Goal: Task Accomplishment & Management: Use online tool/utility

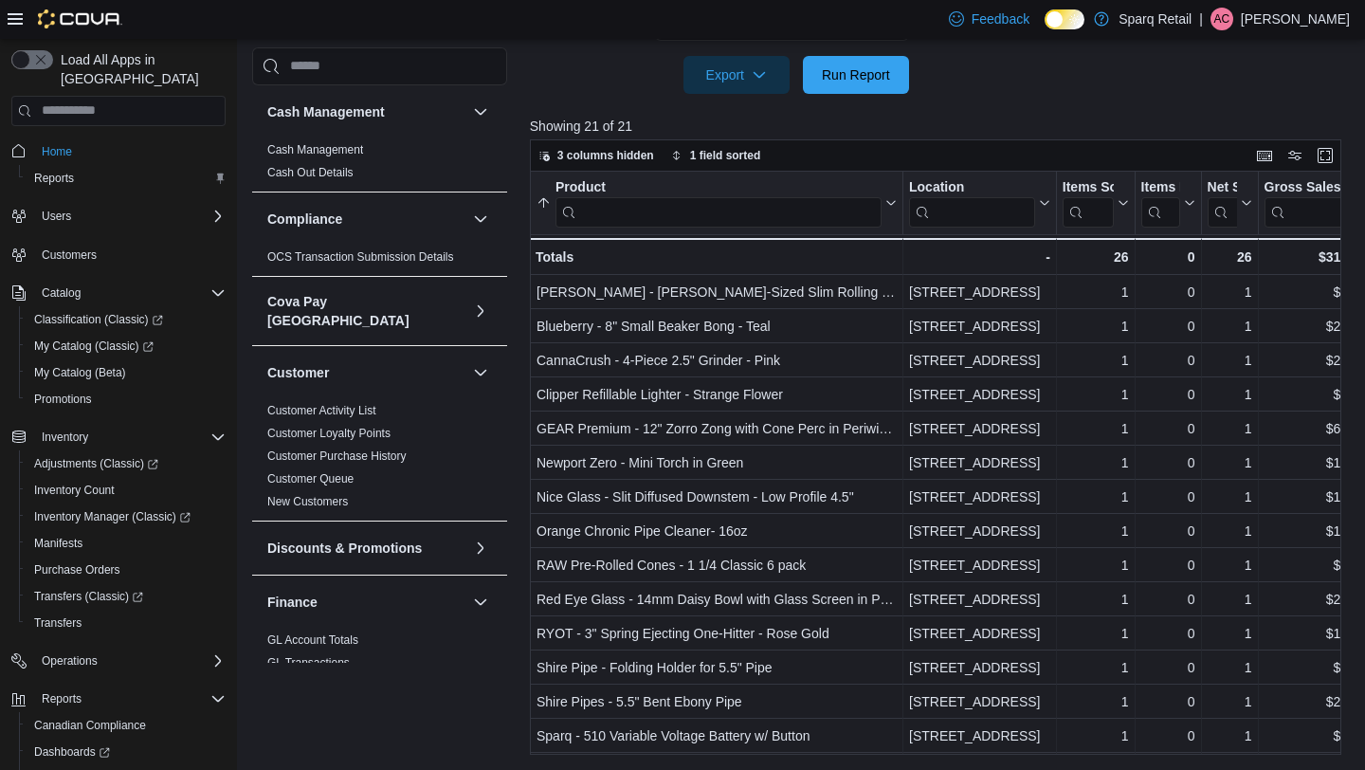
scroll to position [92, 0]
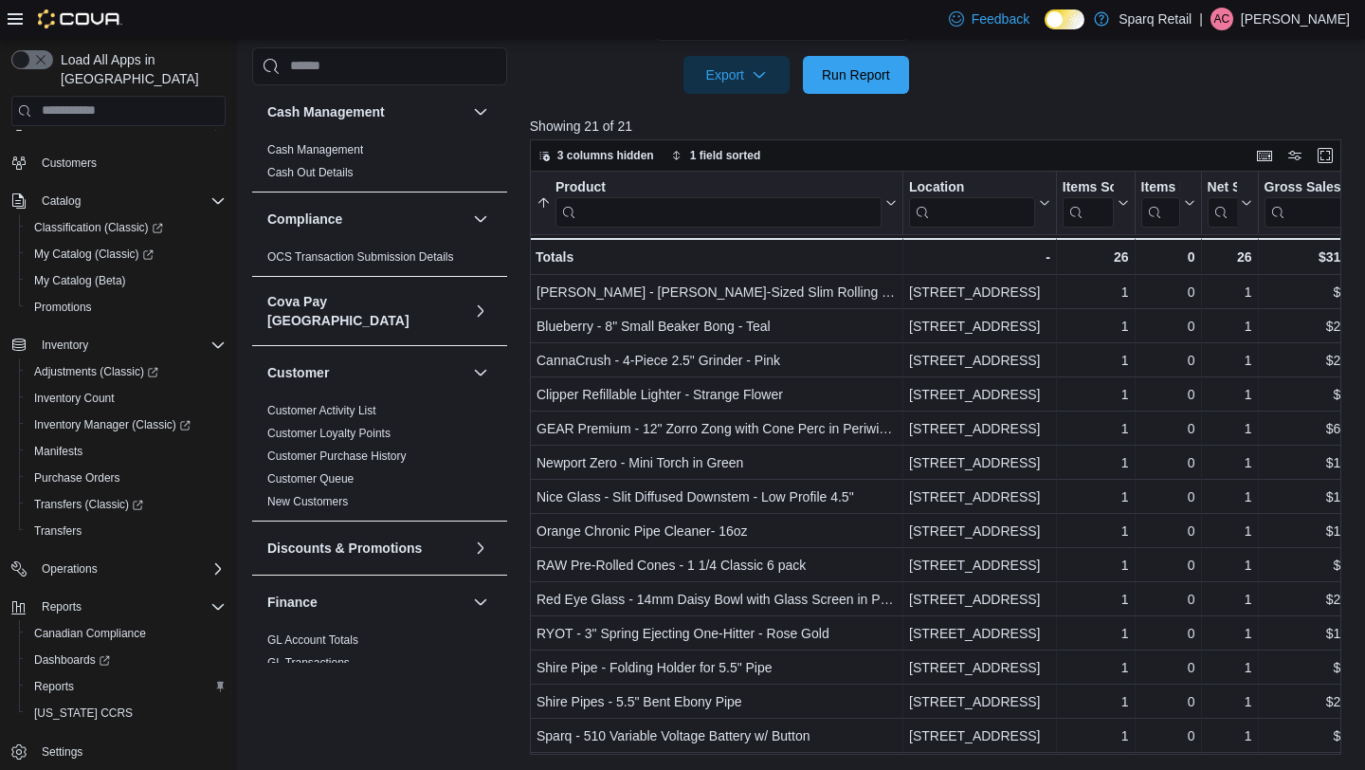
click at [835, 95] on div at bounding box center [940, 105] width 820 height 23
click at [848, 72] on span "Run Report" at bounding box center [856, 73] width 68 height 19
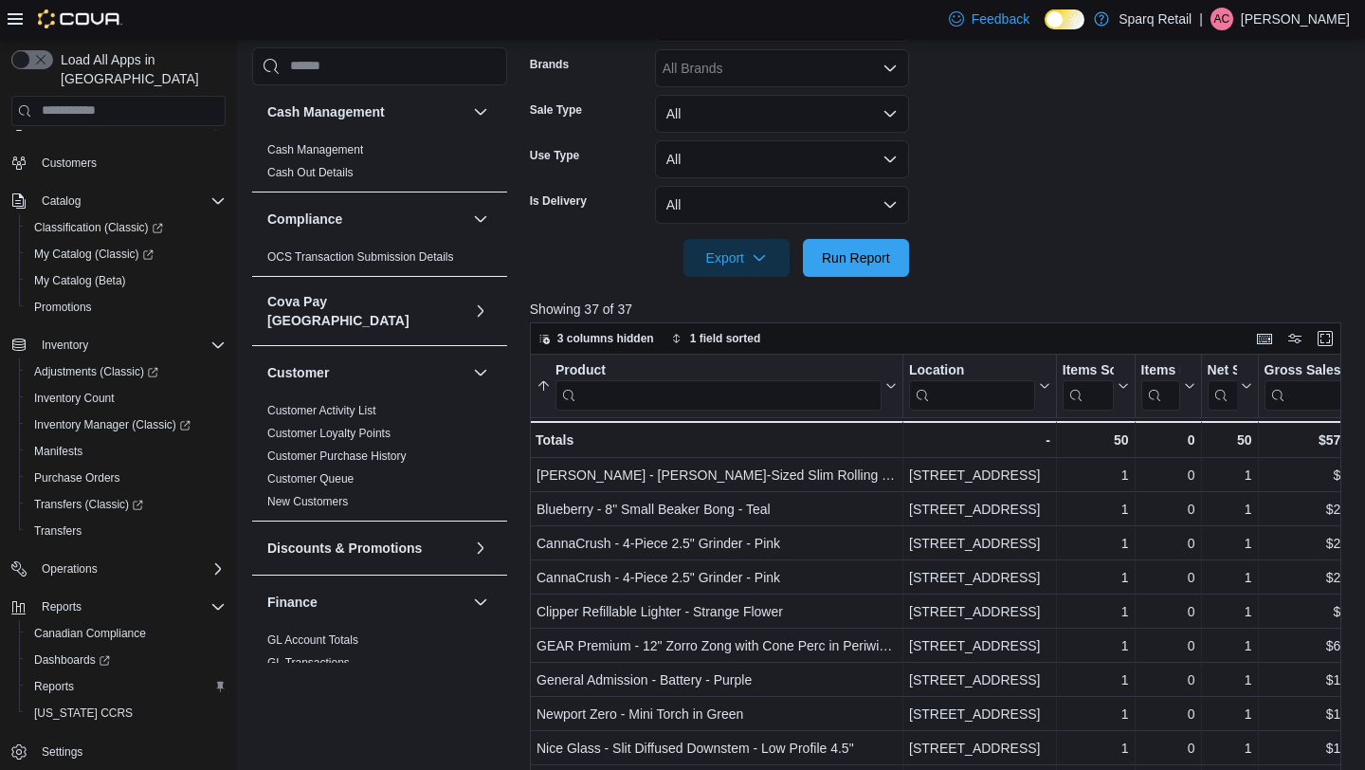
scroll to position [209, 0]
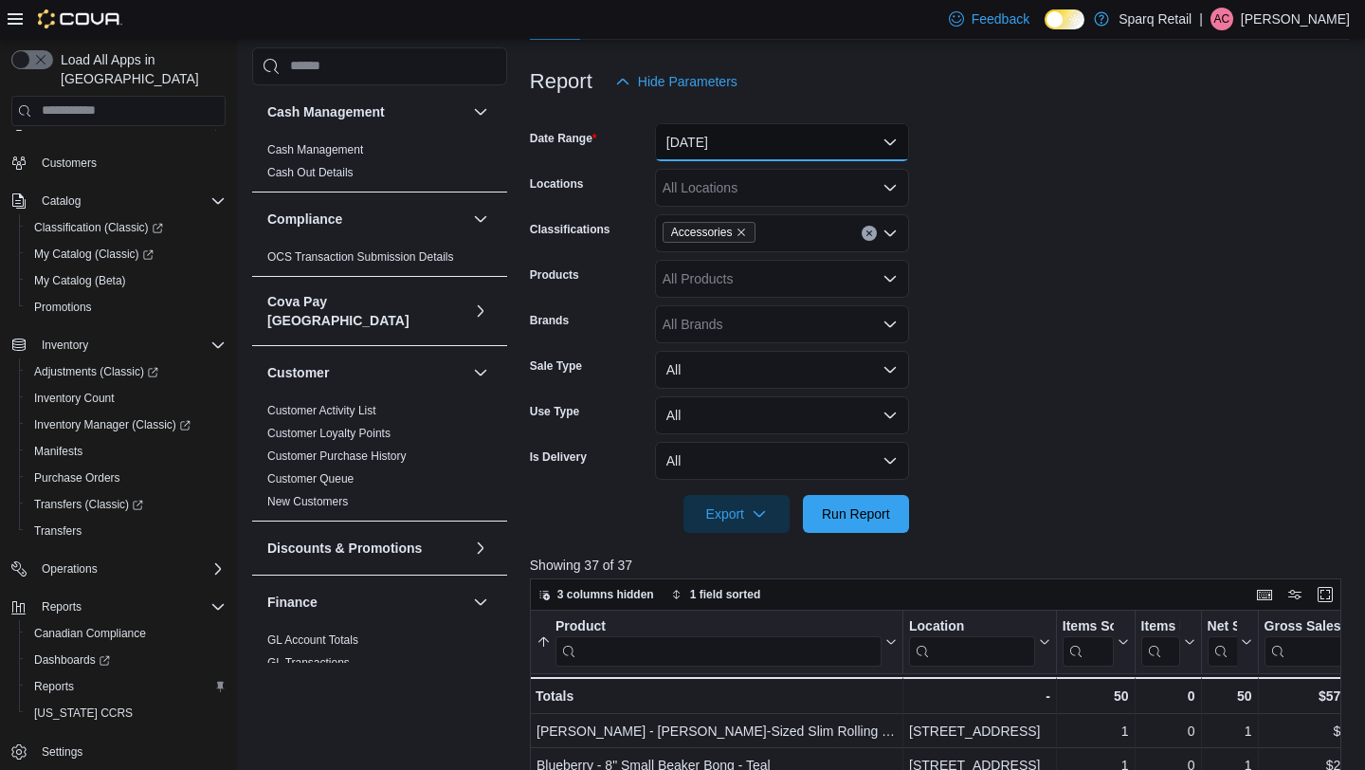
click at [701, 150] on button "[DATE]" at bounding box center [782, 142] width 254 height 38
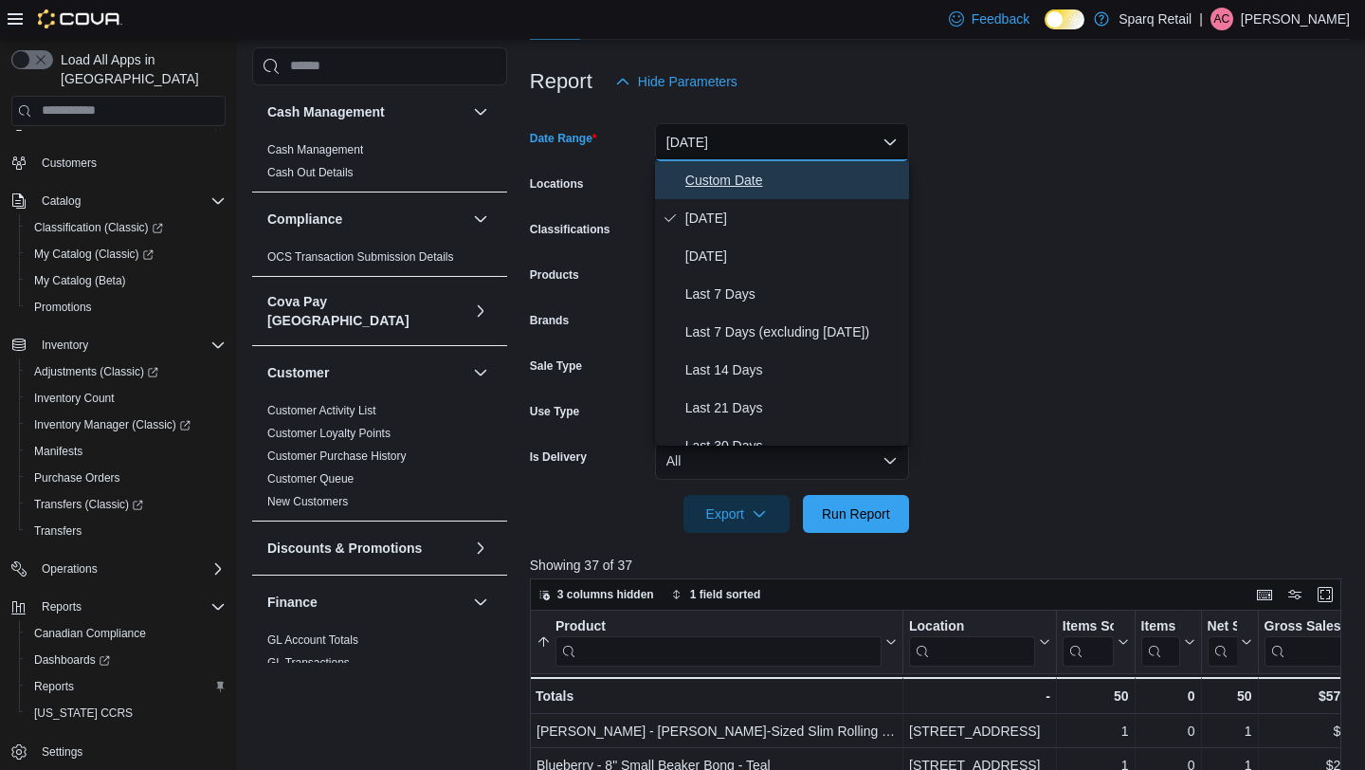
click at [701, 191] on button "Custom Date" at bounding box center [782, 180] width 254 height 38
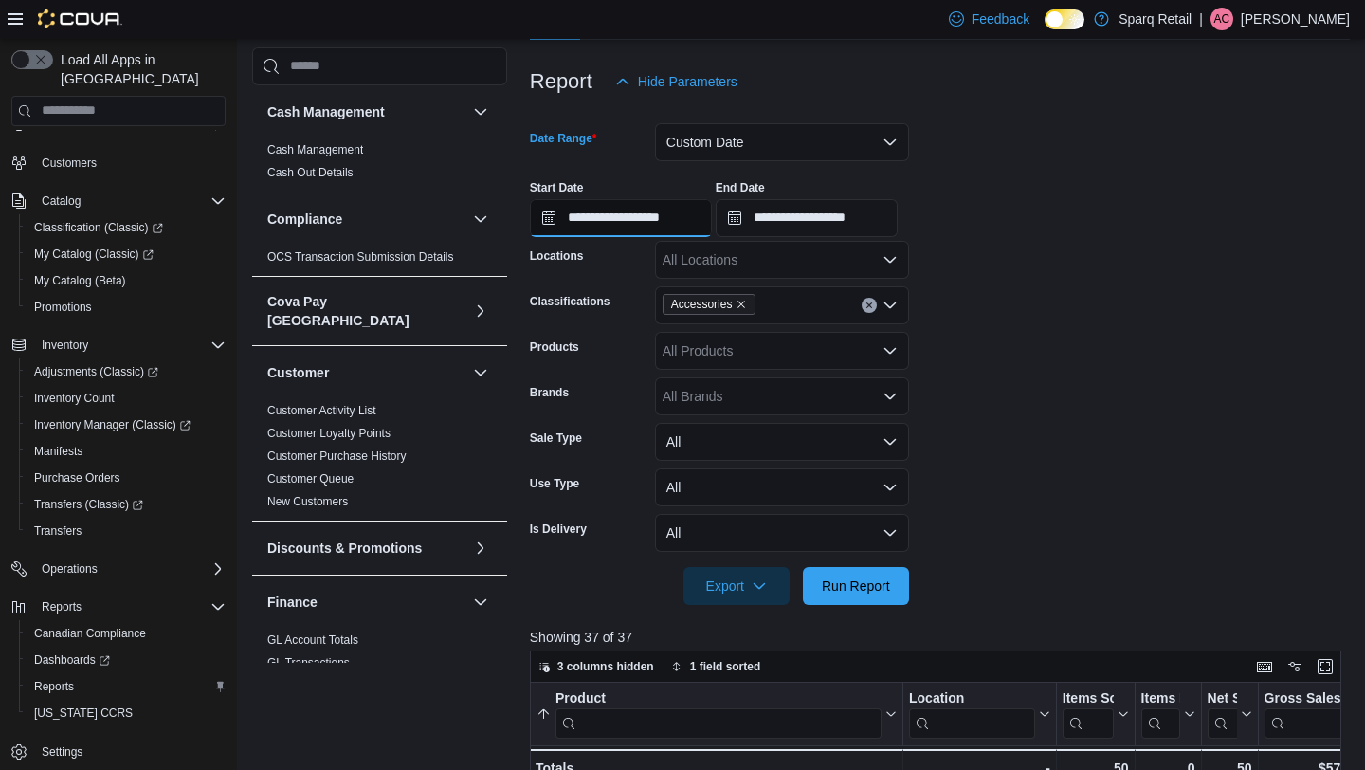
click at [676, 220] on input "**********" at bounding box center [621, 218] width 182 height 38
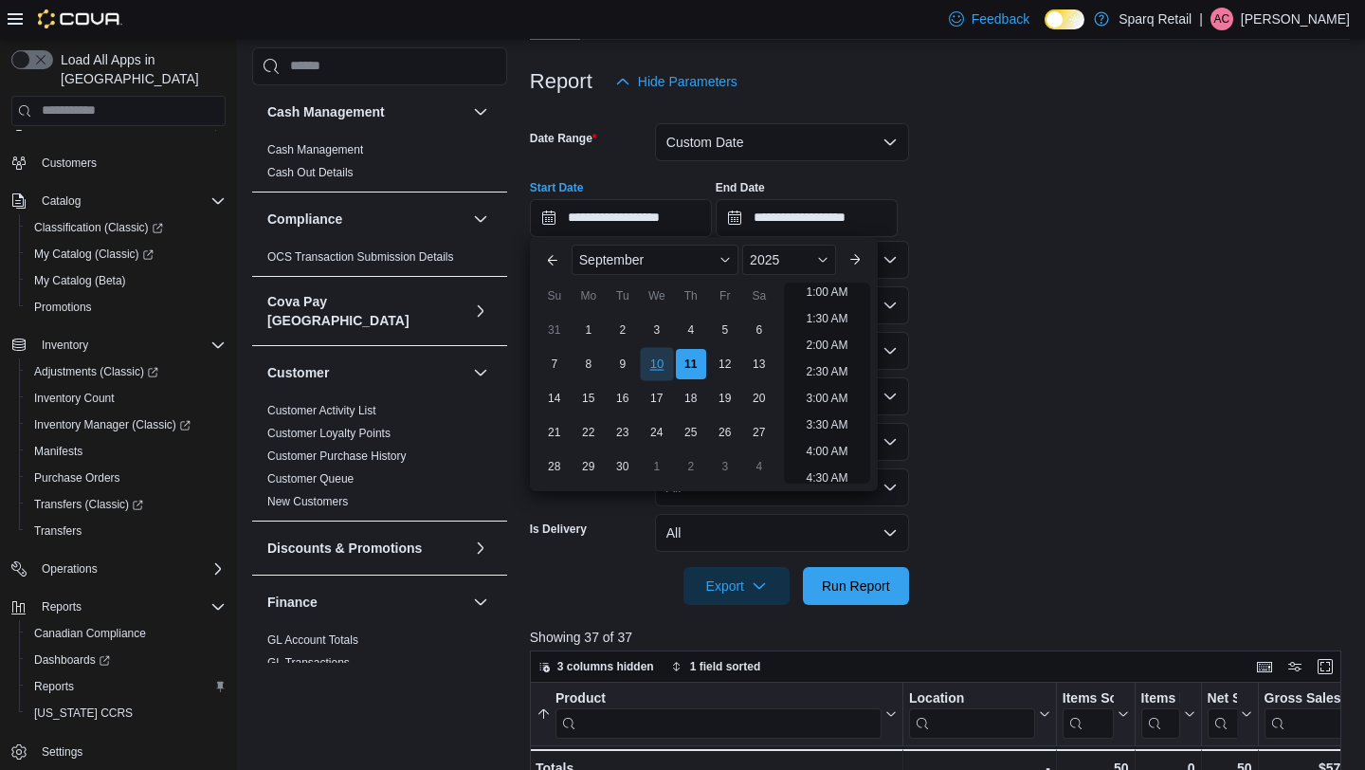
click at [656, 359] on div "10" at bounding box center [656, 363] width 33 height 33
type input "**********"
click at [1006, 406] on form "**********" at bounding box center [940, 352] width 820 height 504
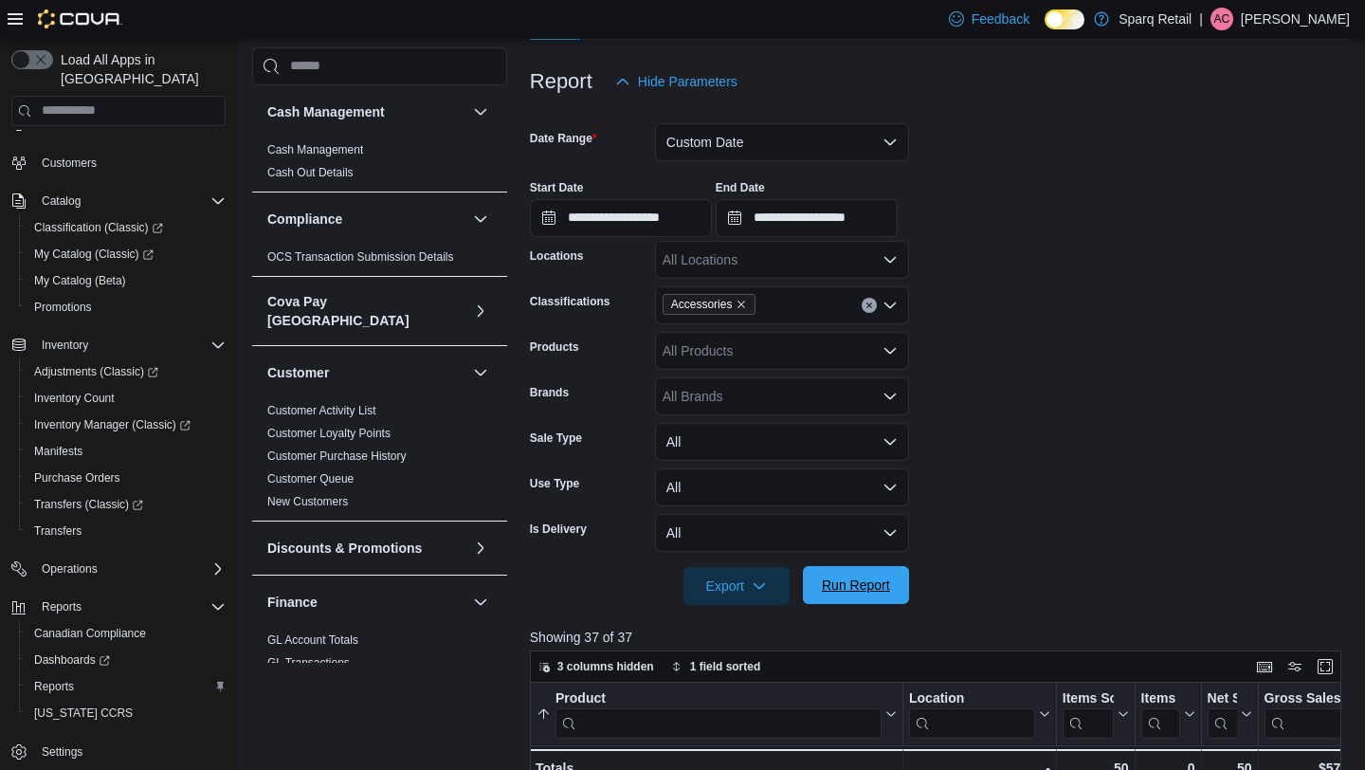
click at [858, 591] on span "Run Report" at bounding box center [856, 584] width 68 height 19
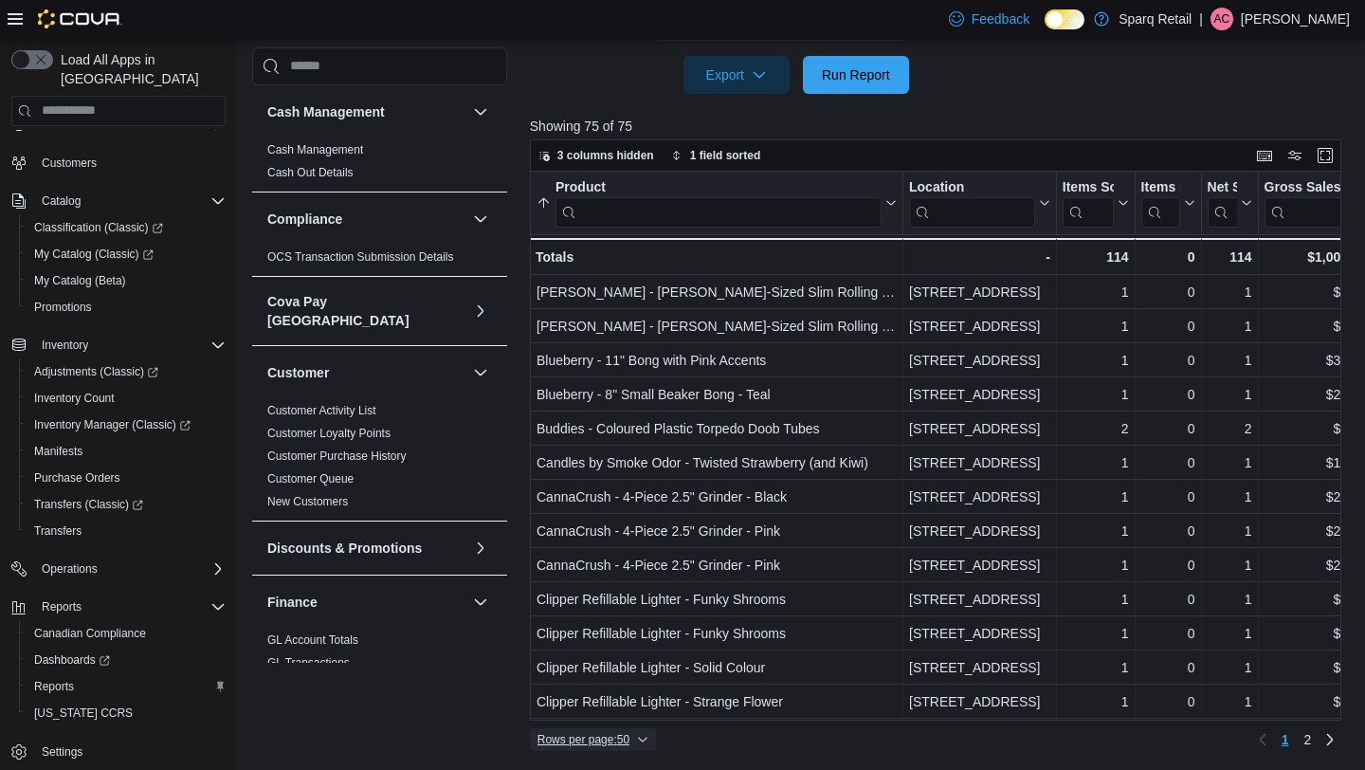
click at [596, 740] on span "Rows per page : 50" at bounding box center [583, 739] width 92 height 15
click at [593, 712] on button "100 rows" at bounding box center [612, 701] width 106 height 38
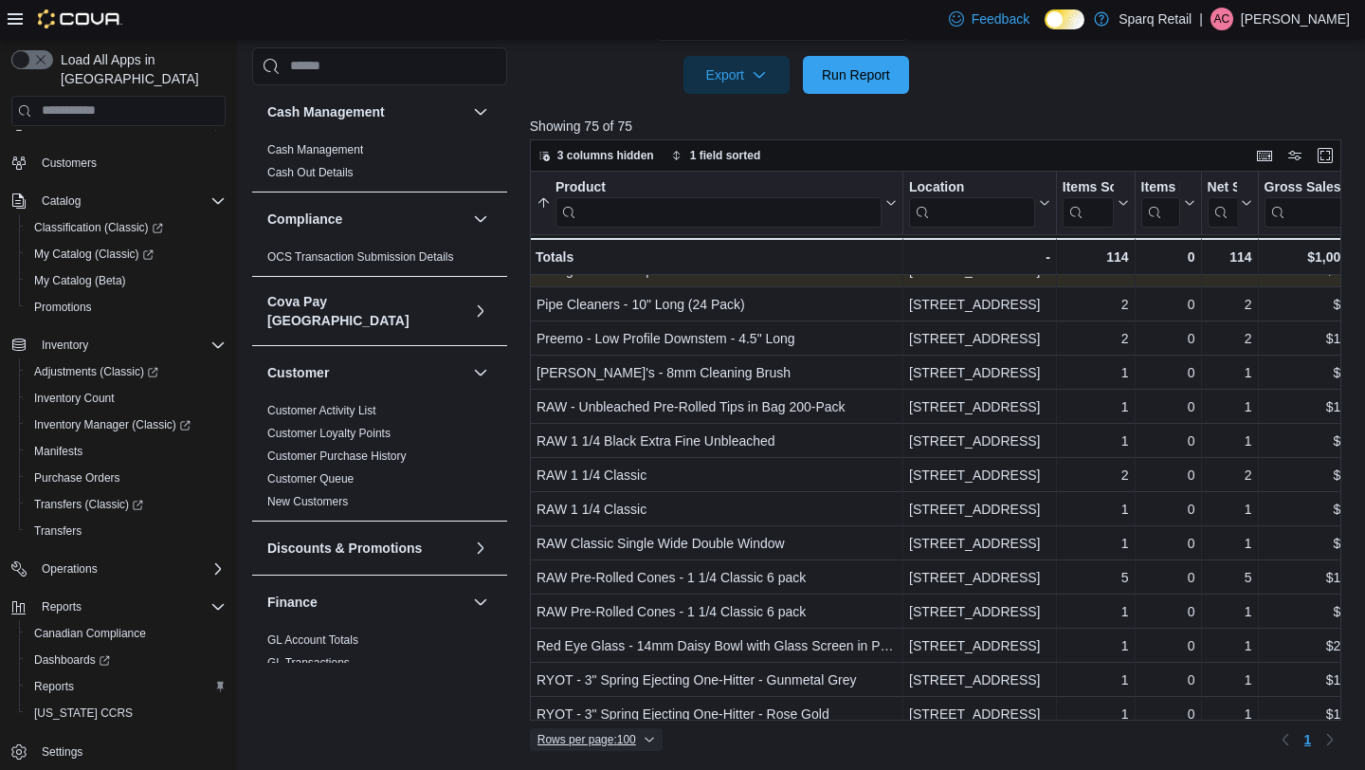
scroll to position [987, 0]
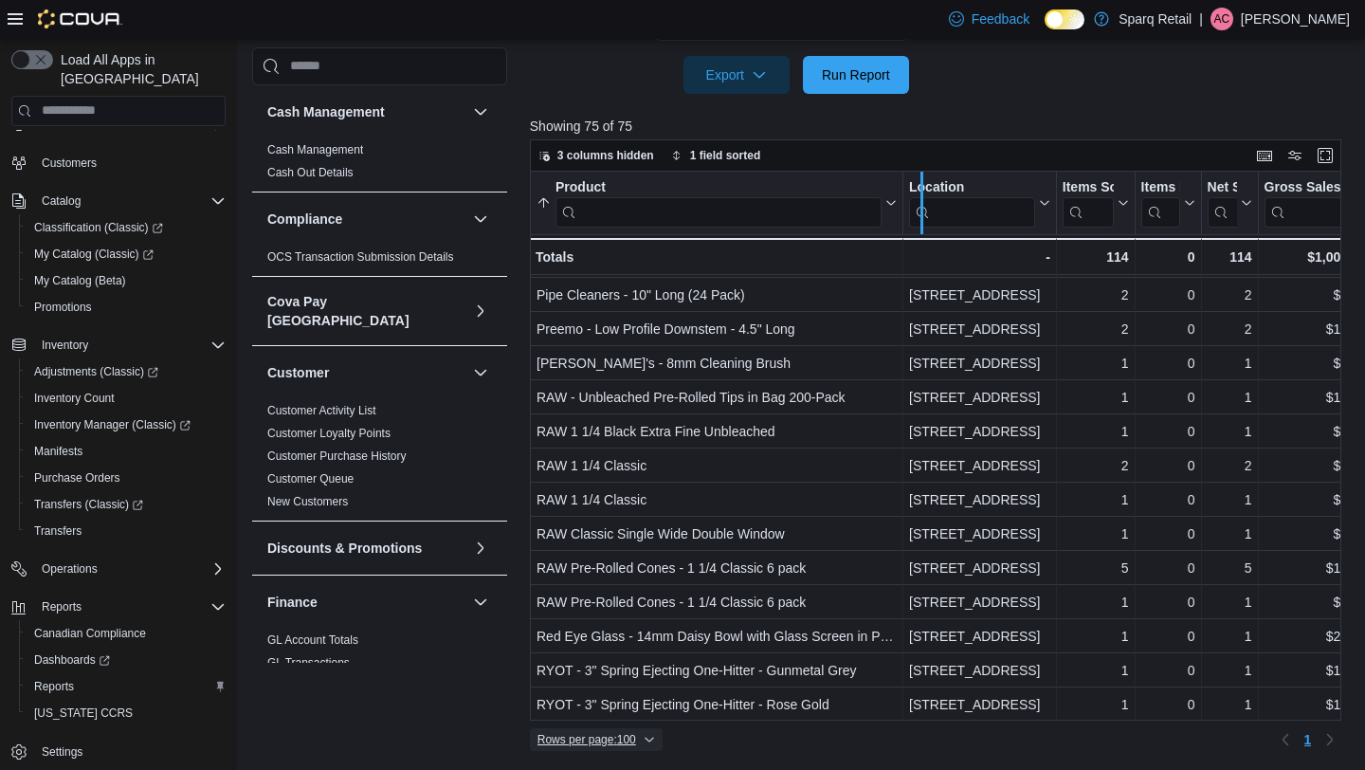
drag, startPoint x: 902, startPoint y: 230, endPoint x: 921, endPoint y: 231, distance: 19.0
click at [921, 232] on div at bounding box center [921, 203] width 15 height 63
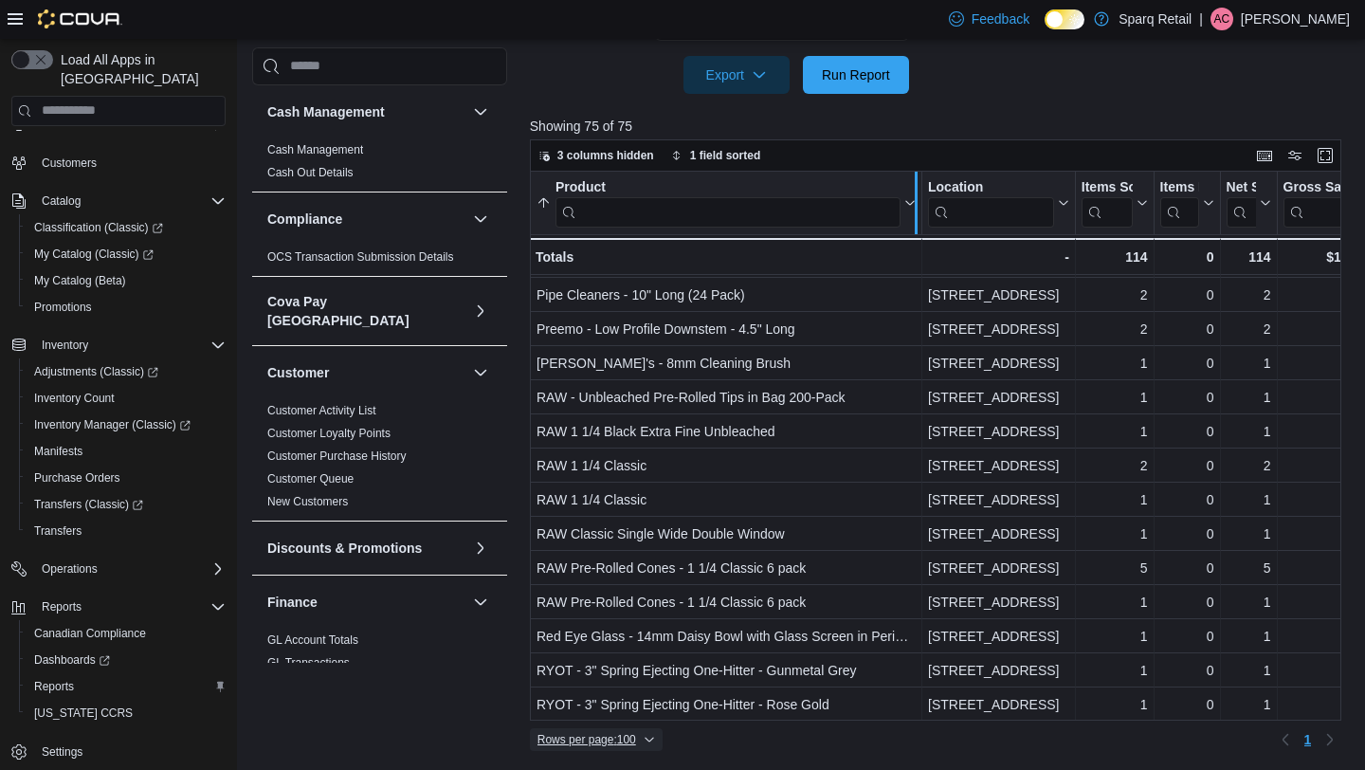
click at [914, 229] on div at bounding box center [915, 203] width 15 height 63
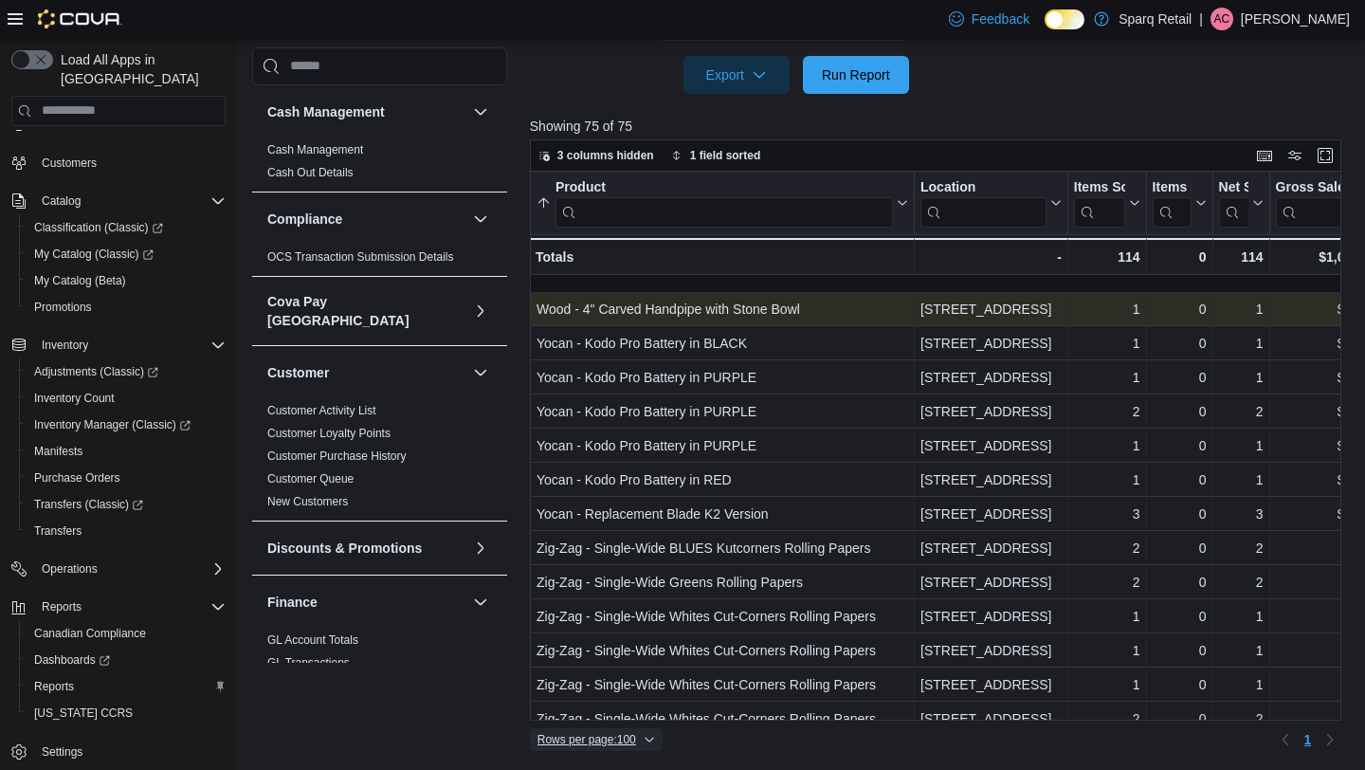
scroll to position [2113, 0]
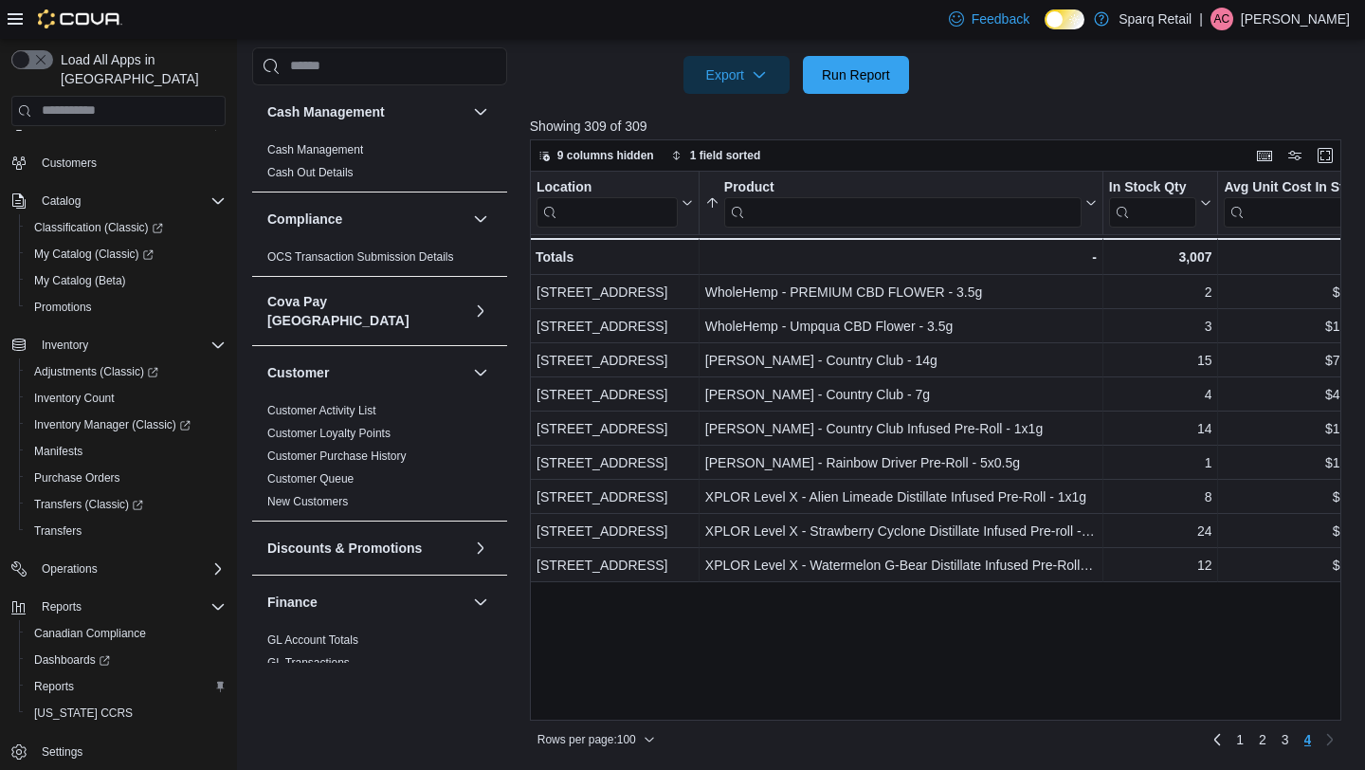
scroll to position [1122, 0]
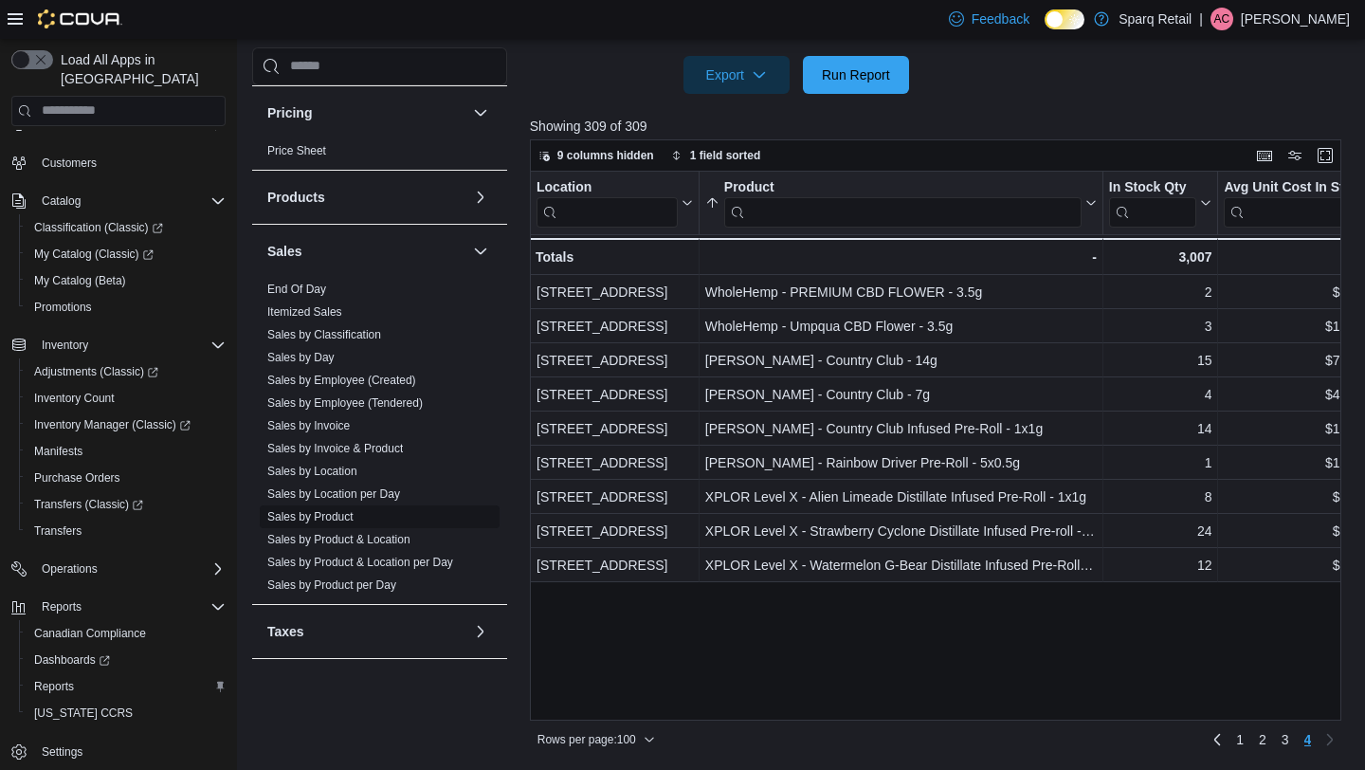
click at [325, 510] on link "Sales by Product" at bounding box center [310, 516] width 86 height 13
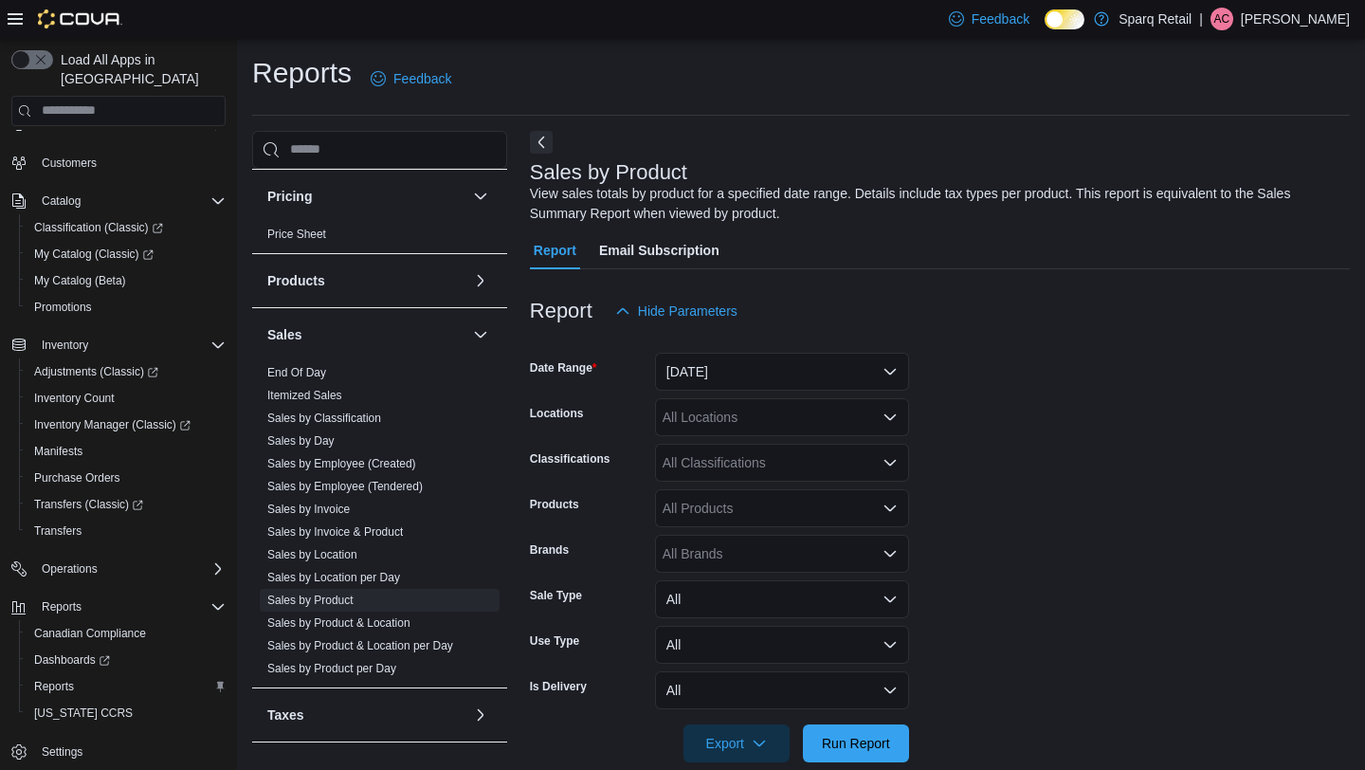
scroll to position [29, 0]
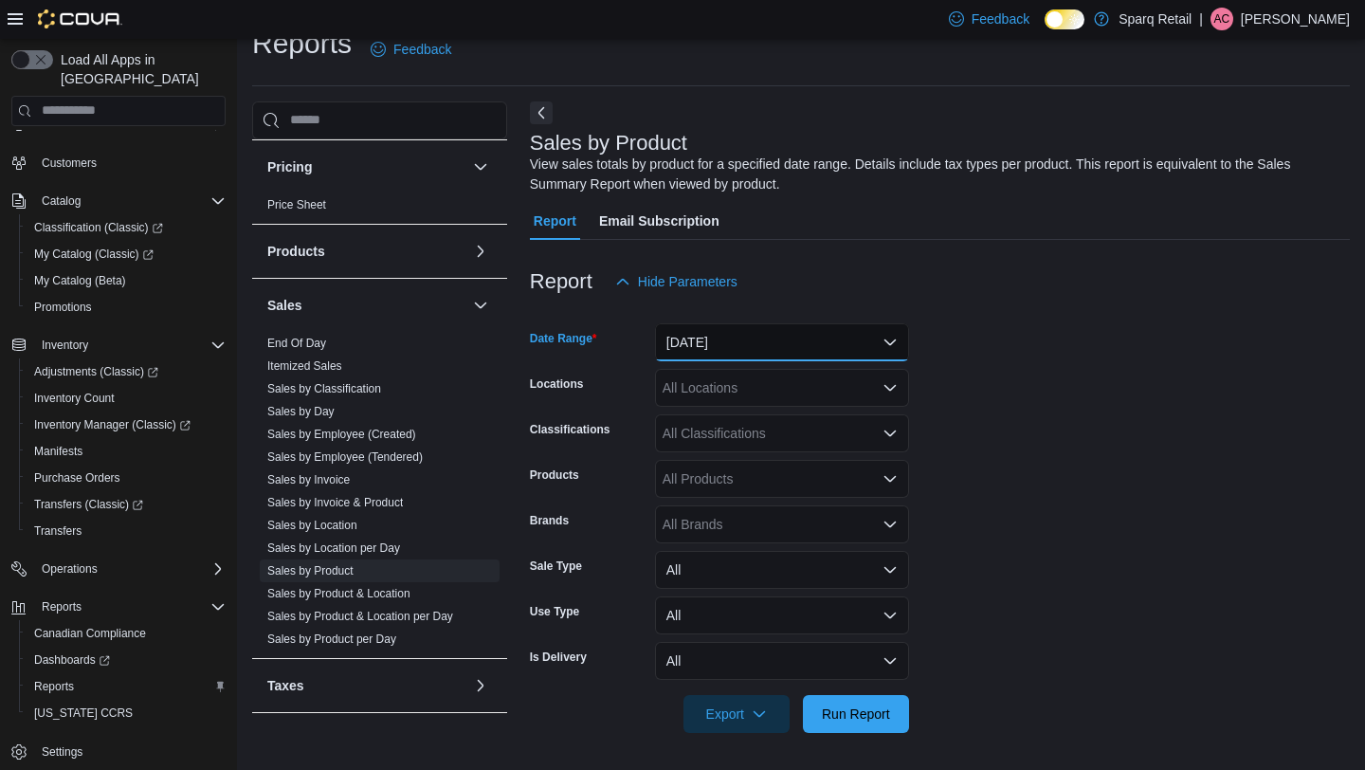
click at [766, 346] on button "[DATE]" at bounding box center [782, 342] width 254 height 38
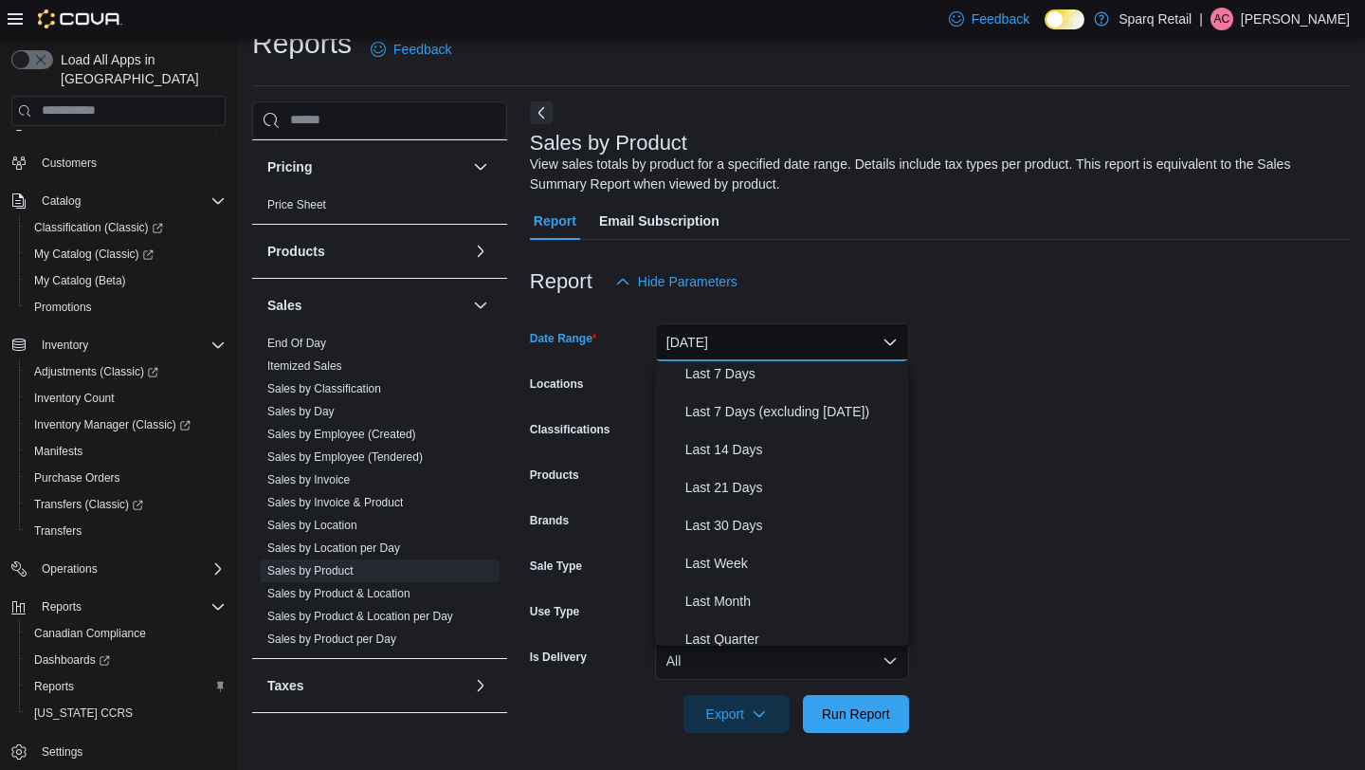
scroll to position [284, 0]
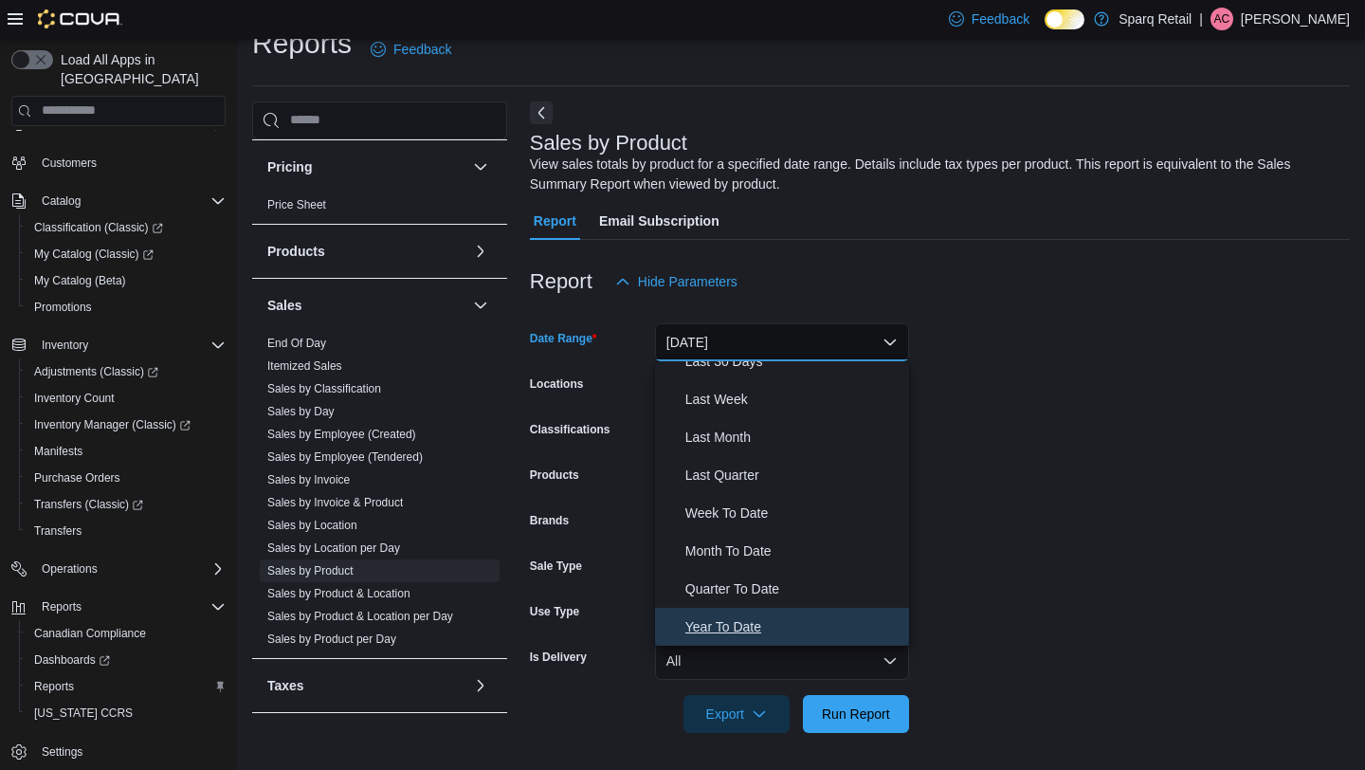
click at [737, 618] on span "Year To Date" at bounding box center [793, 626] width 216 height 23
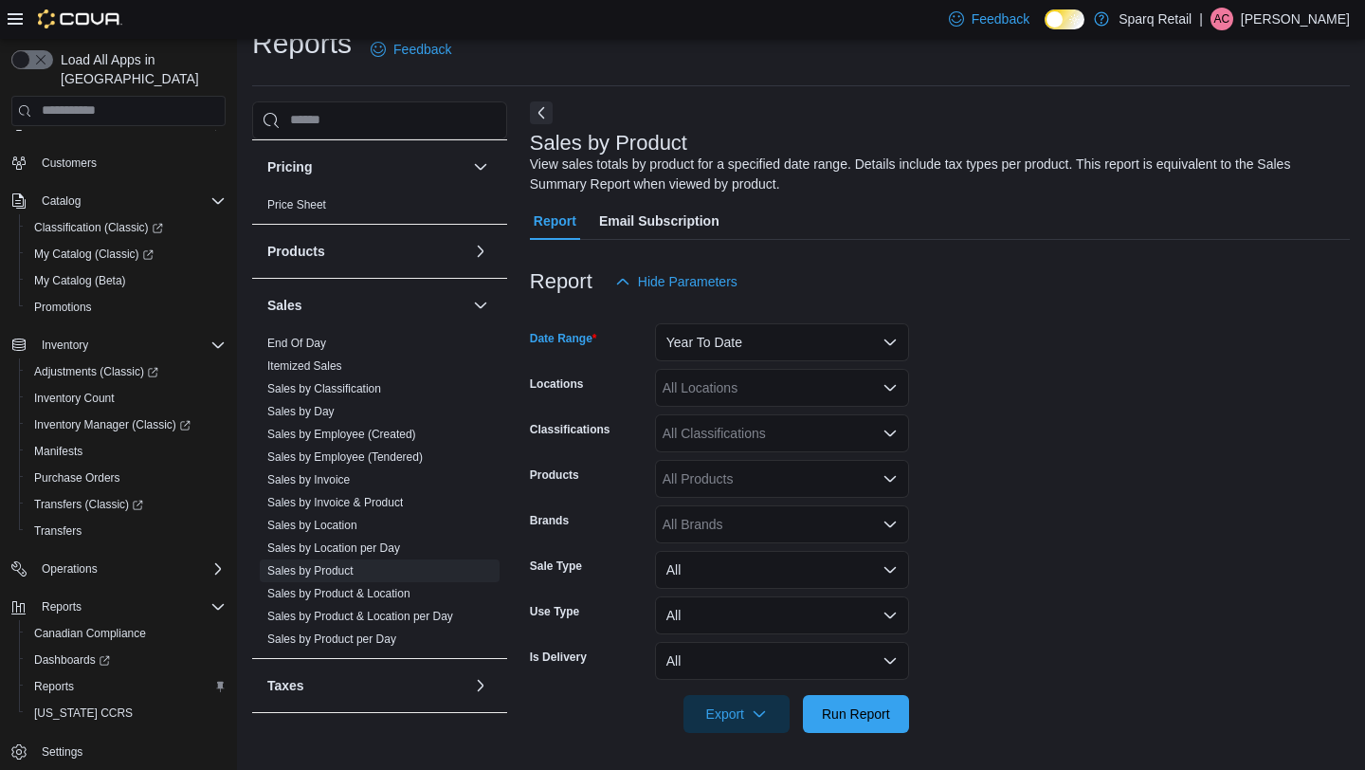
click at [756, 446] on div "All Classifications" at bounding box center [782, 433] width 254 height 38
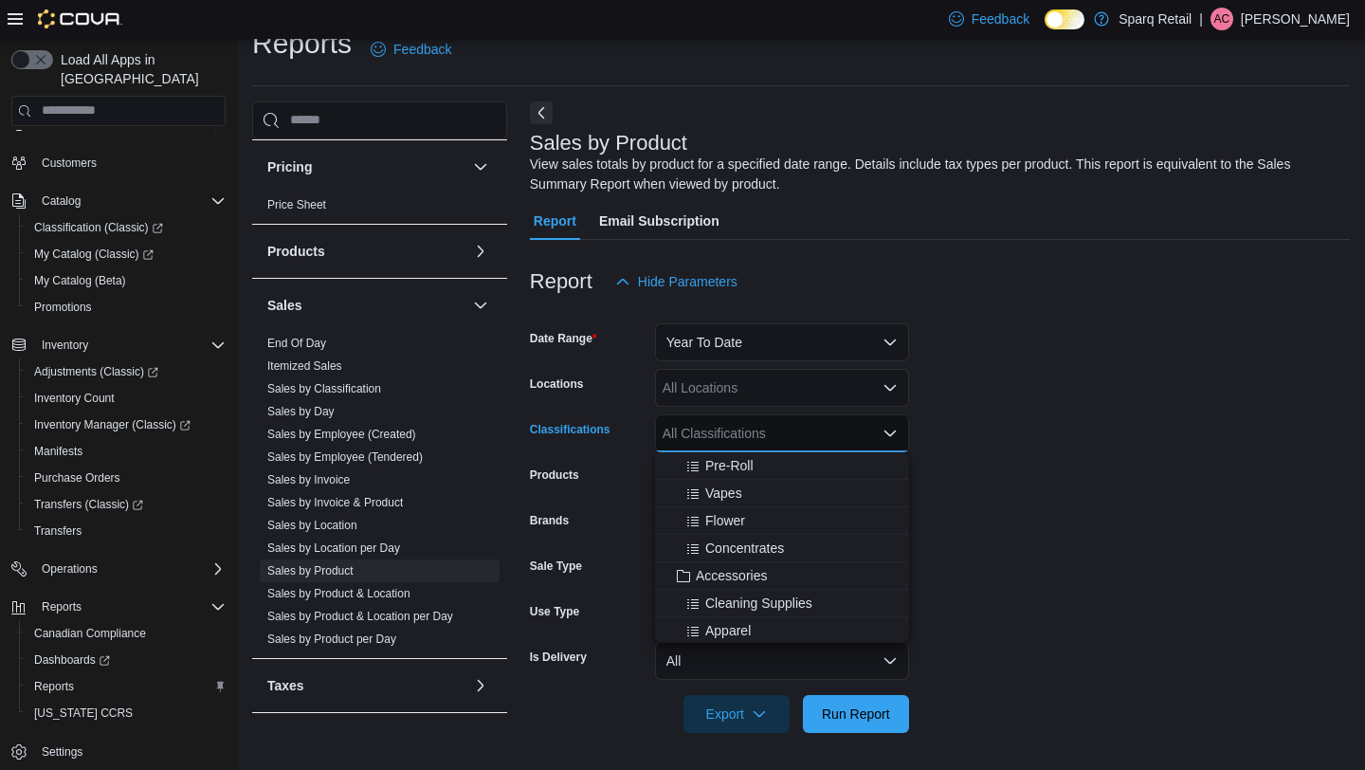
scroll to position [265, 0]
click at [744, 569] on button "Accessories" at bounding box center [782, 557] width 254 height 27
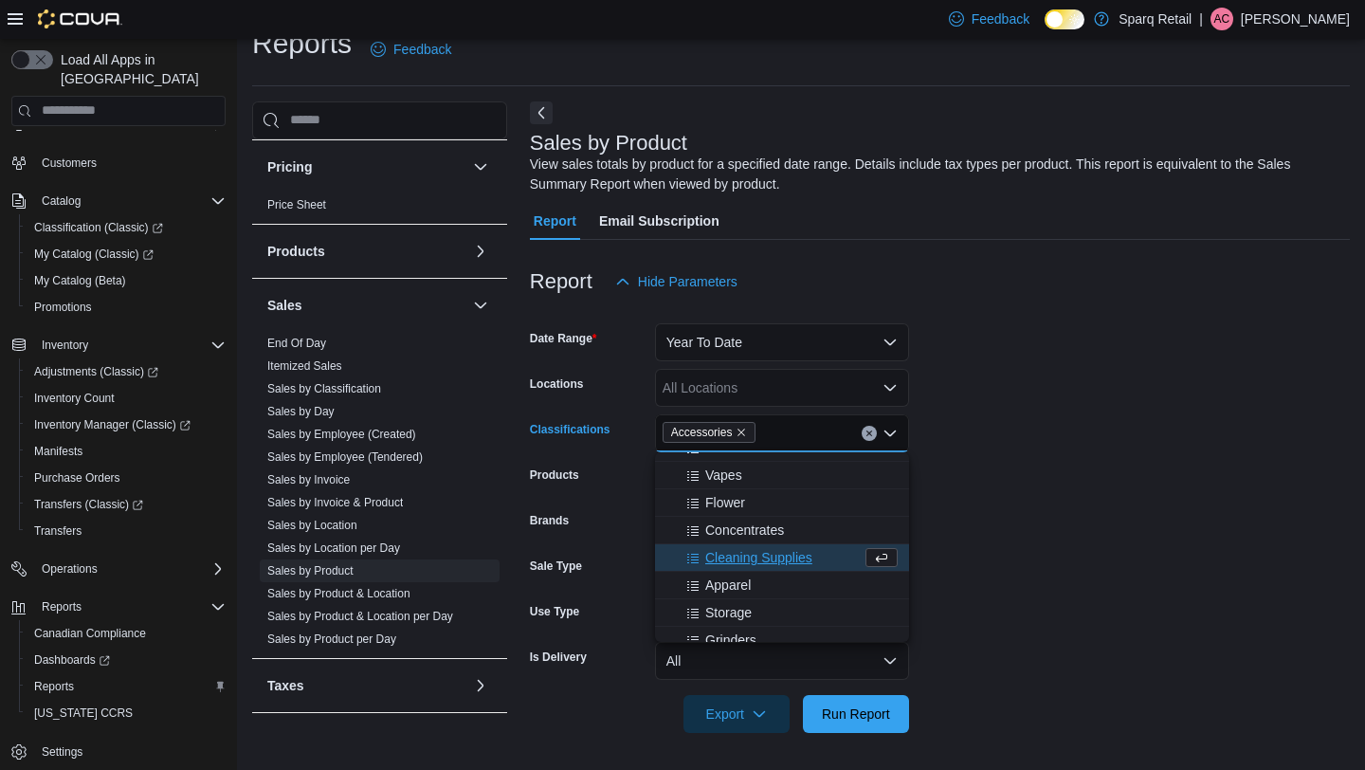
click at [1026, 534] on form "Date Range Year To Date Locations All Locations Classifications Accessories Com…" at bounding box center [940, 516] width 820 height 432
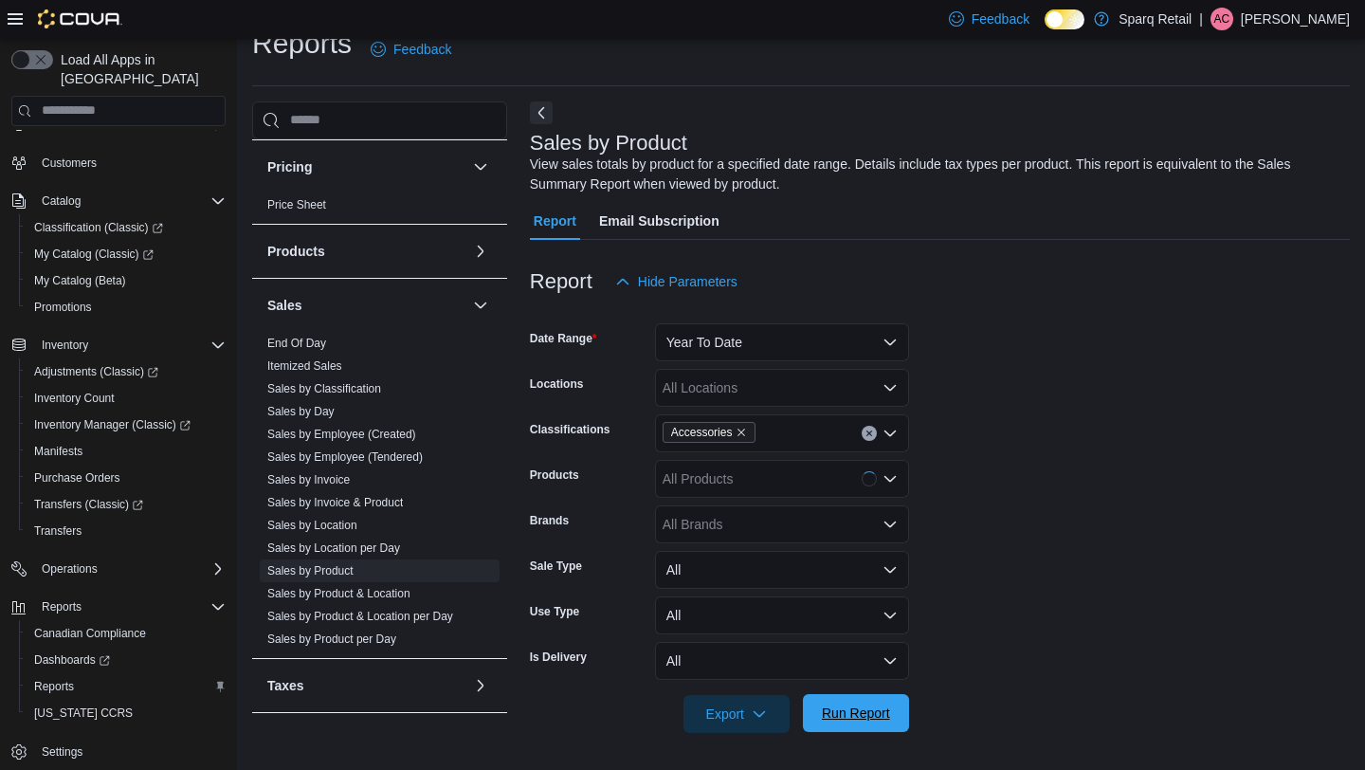
click at [853, 715] on span "Run Report" at bounding box center [856, 712] width 68 height 19
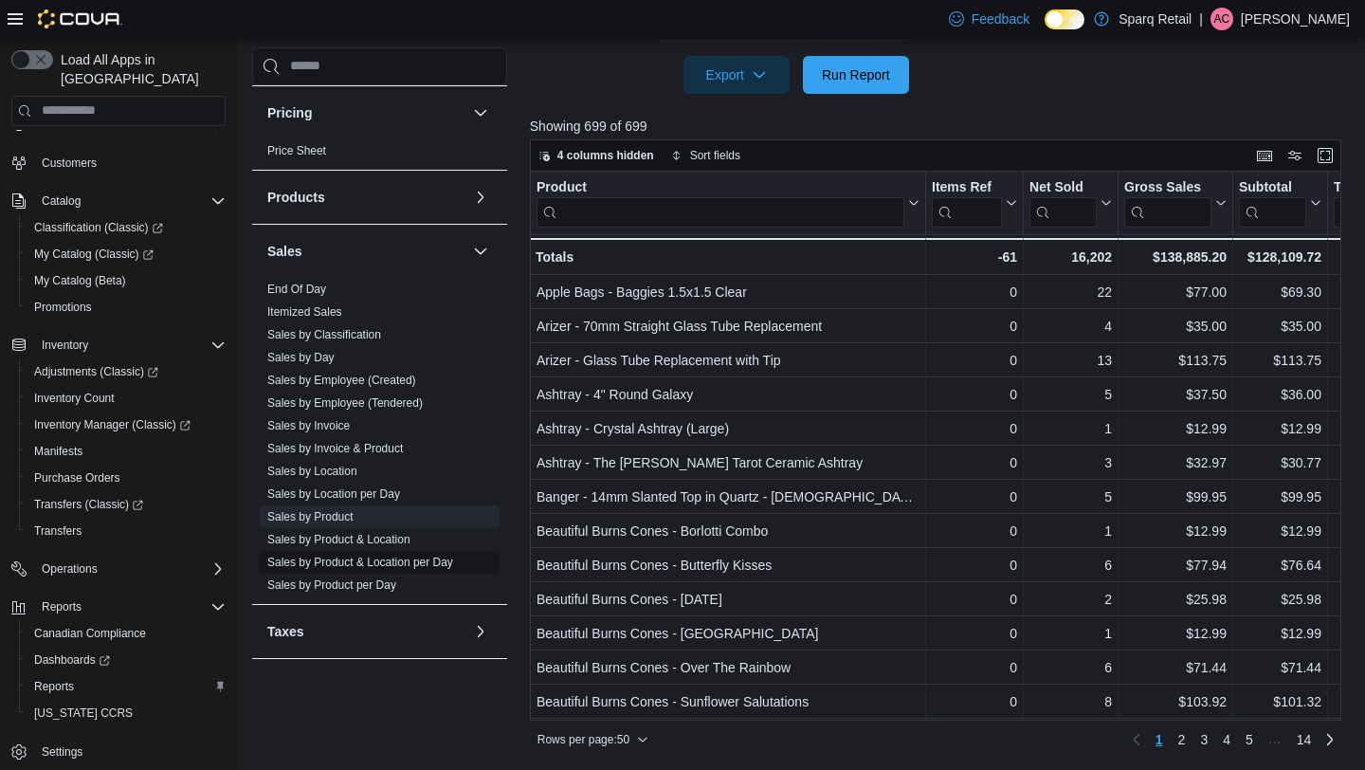
scroll to position [668, 0]
click at [608, 736] on span "Rows per page : 50" at bounding box center [583, 739] width 92 height 15
click at [608, 715] on button "100 rows" at bounding box center [612, 701] width 106 height 38
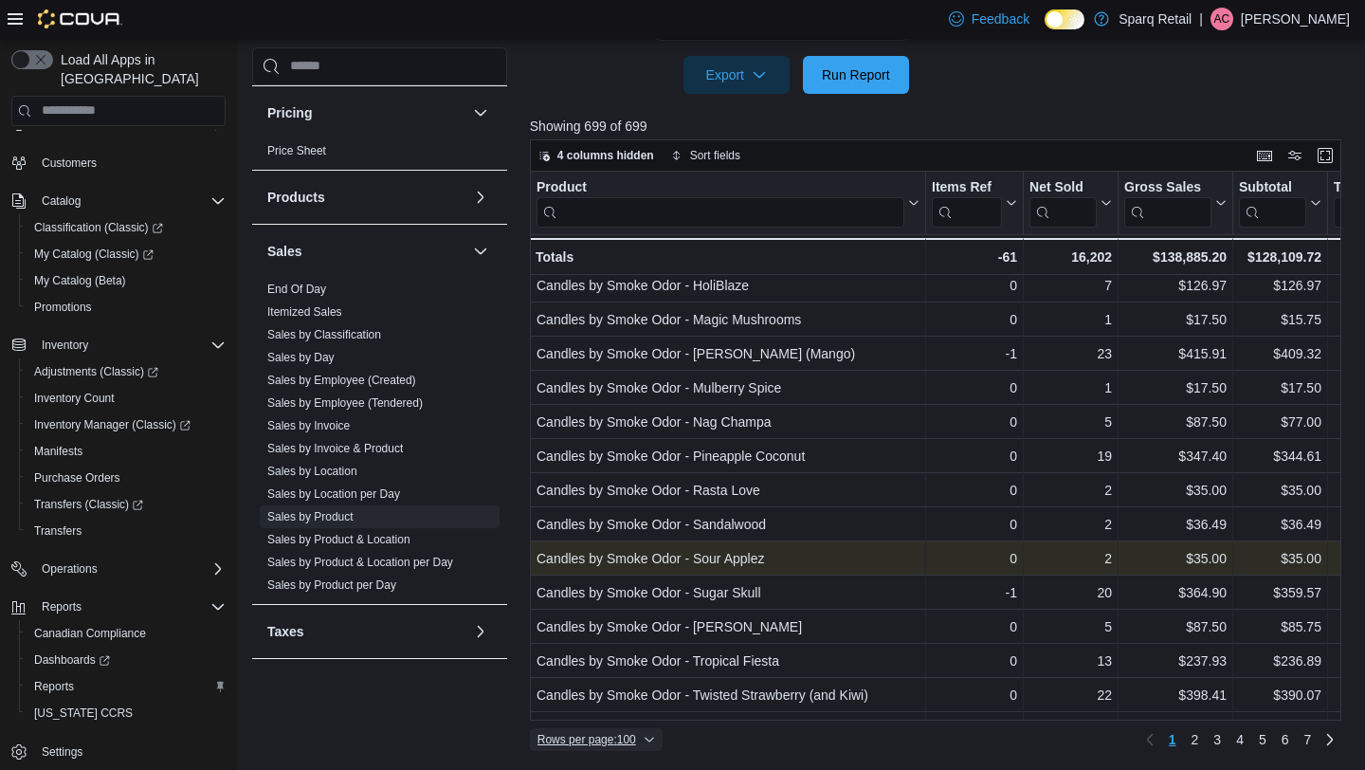
scroll to position [2966, 0]
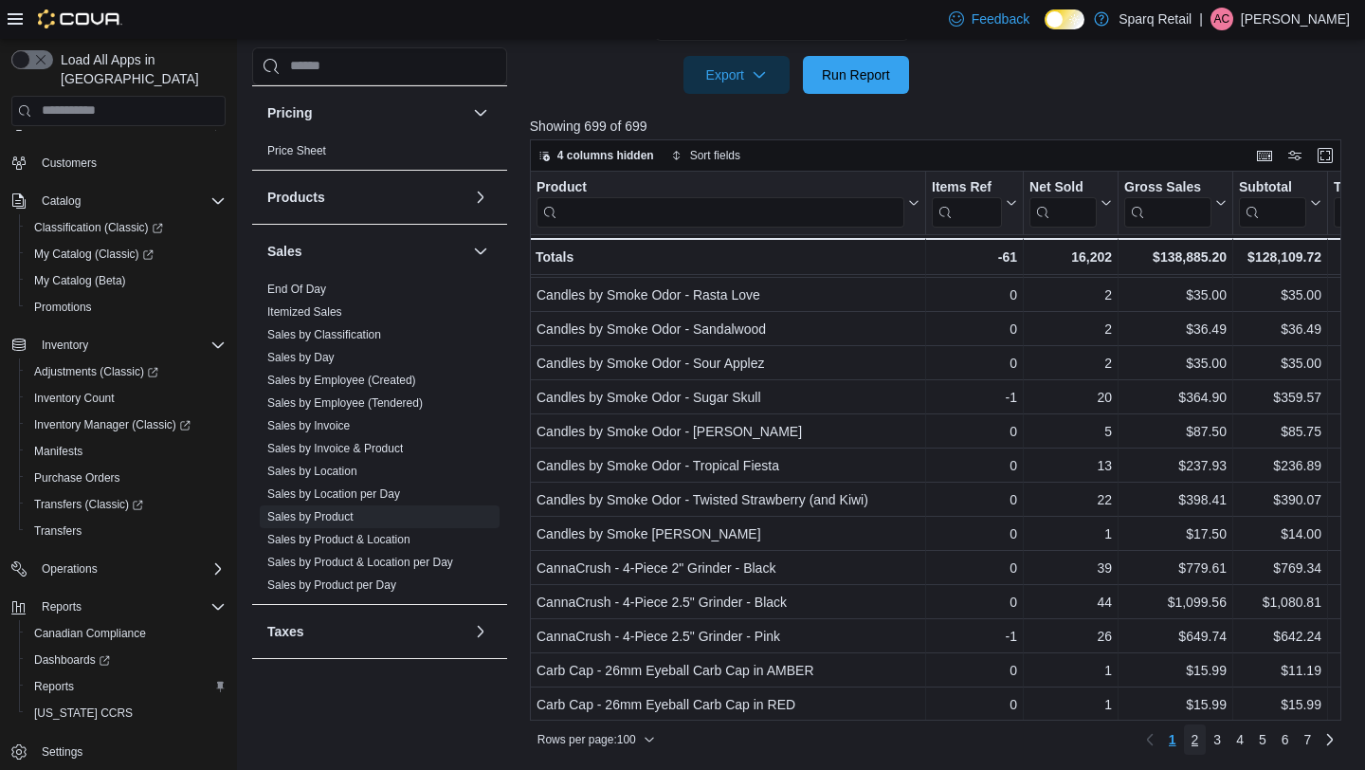
click at [1192, 742] on span "2" at bounding box center [1196, 739] width 8 height 19
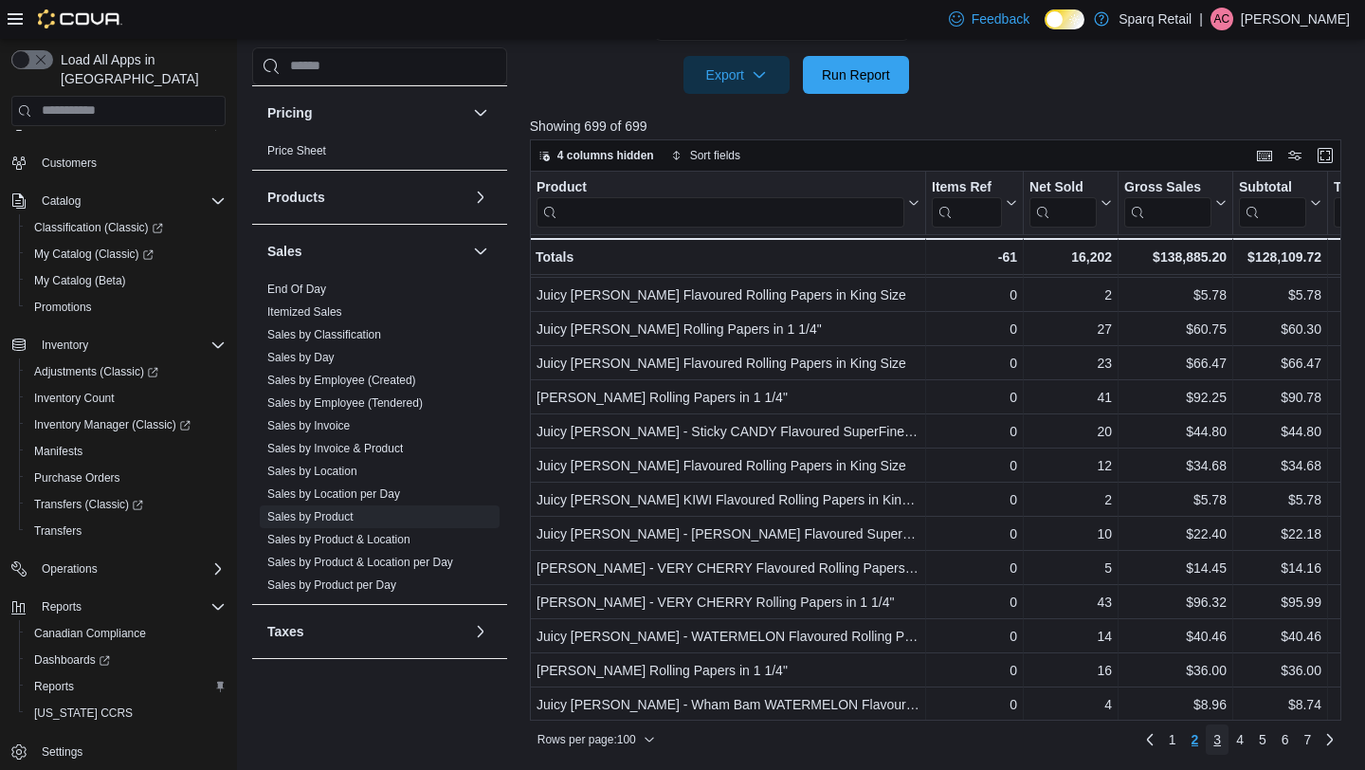
click at [1217, 737] on span "3" at bounding box center [1217, 739] width 8 height 19
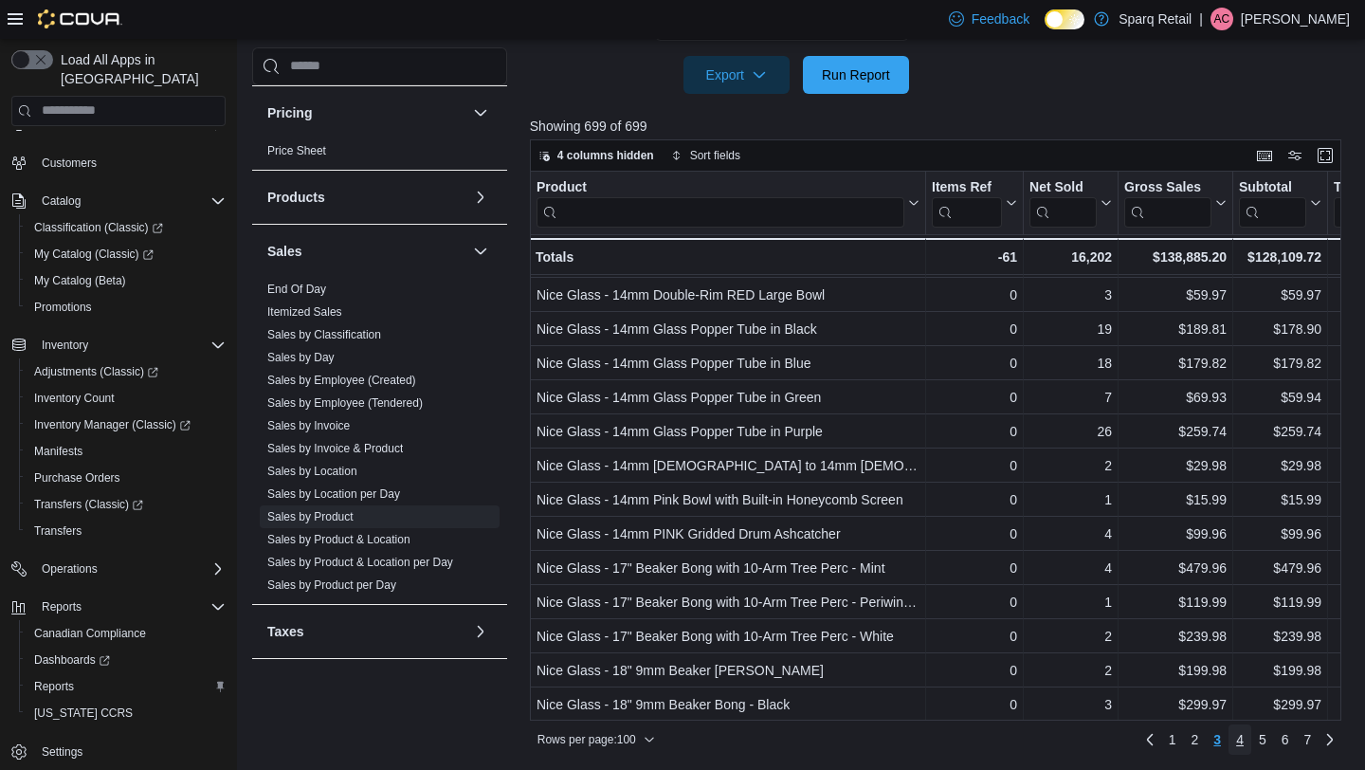
click at [1236, 749] on span "4" at bounding box center [1240, 739] width 8 height 30
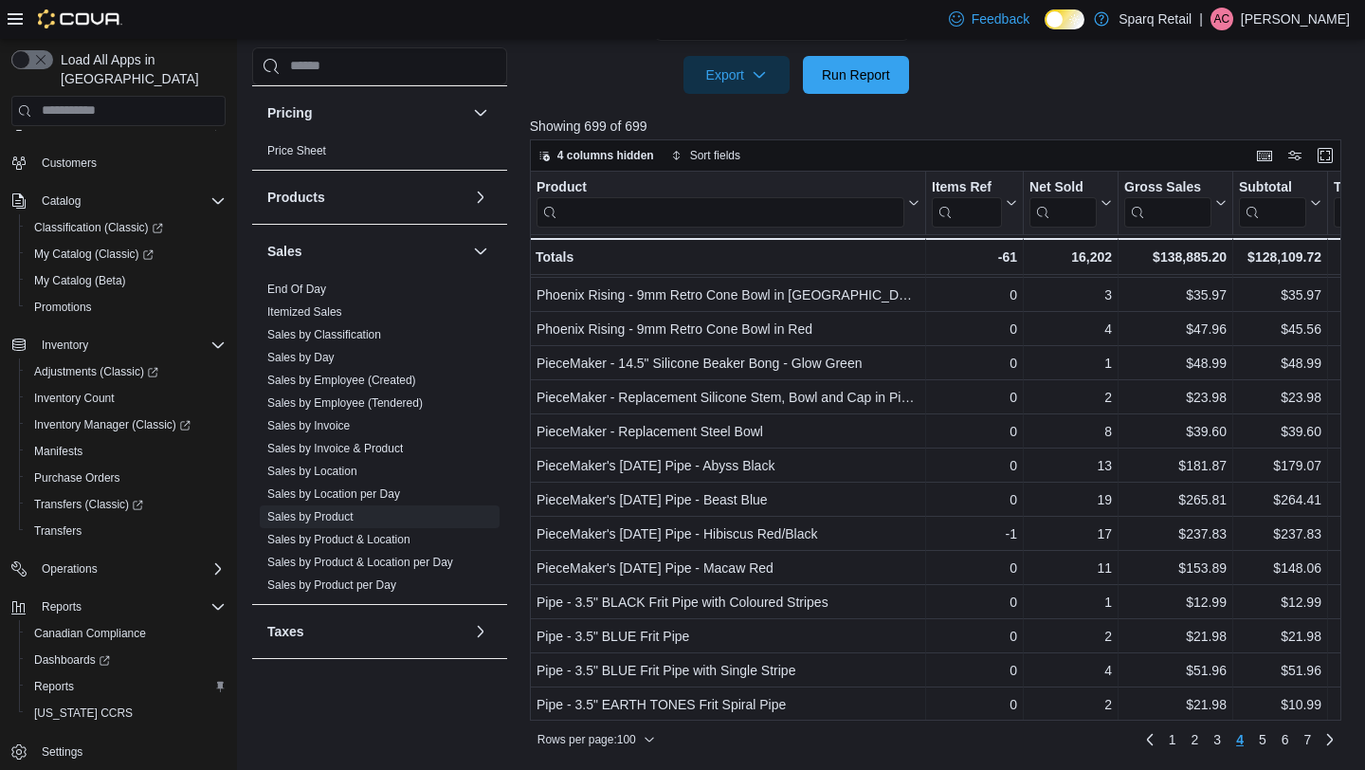
scroll to position [2964, 0]
click at [1254, 742] on link "5" at bounding box center [1262, 739] width 23 height 30
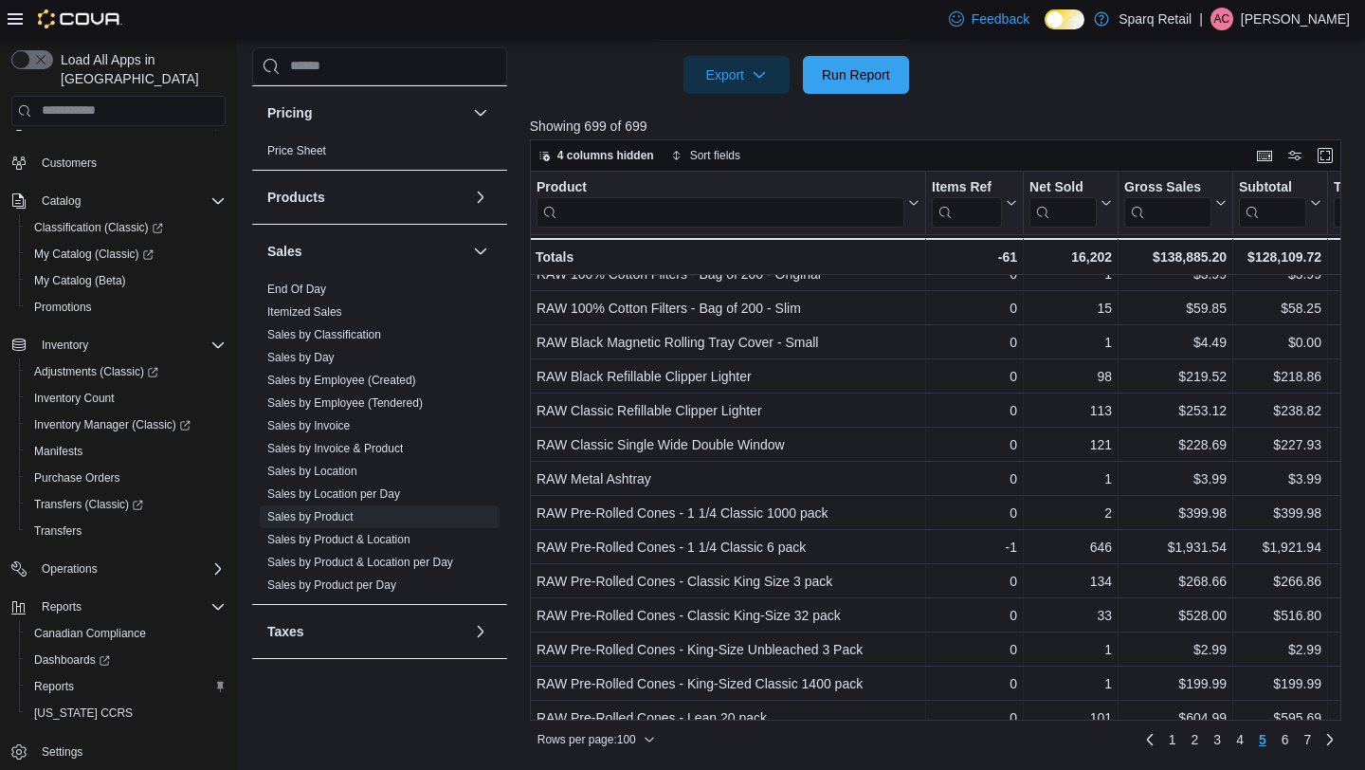
scroll to position [2966, 0]
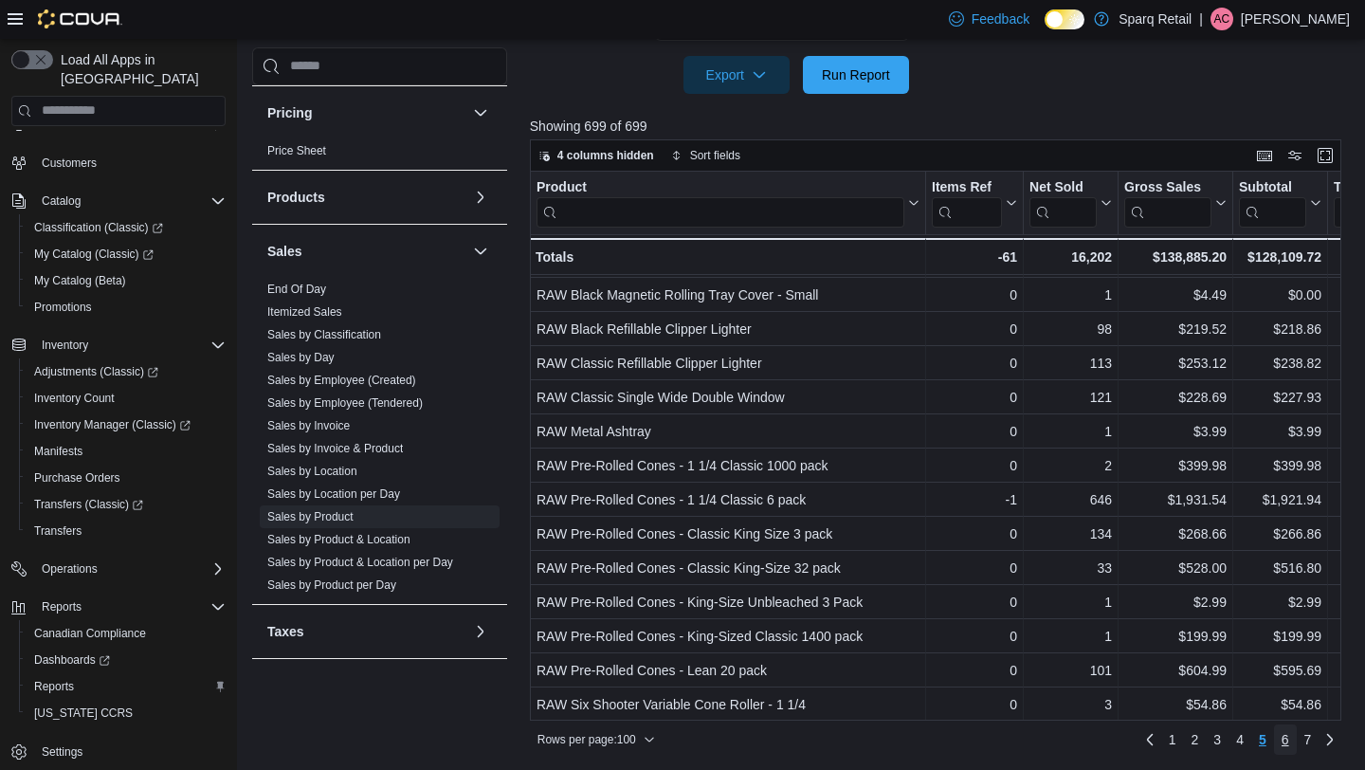
click at [1283, 733] on span "6" at bounding box center [1286, 739] width 8 height 19
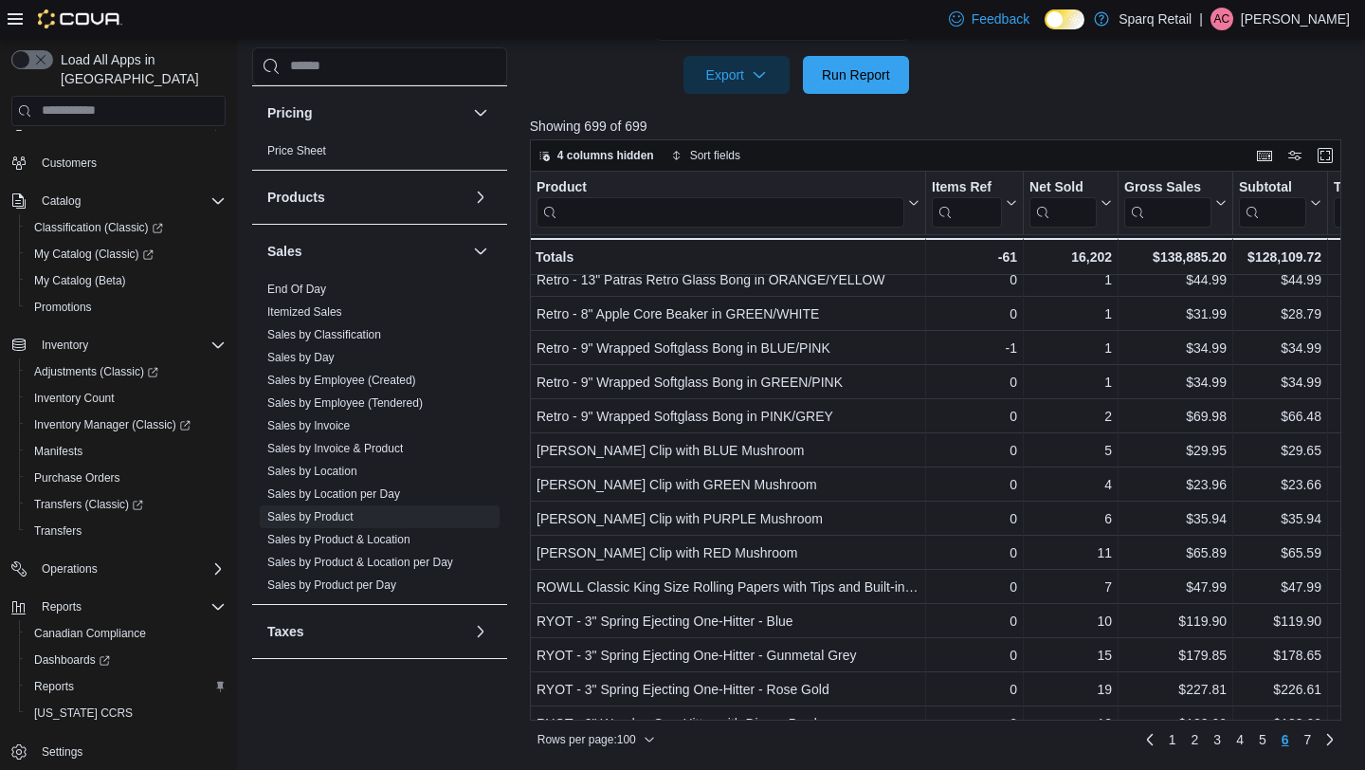
scroll to position [1987, 0]
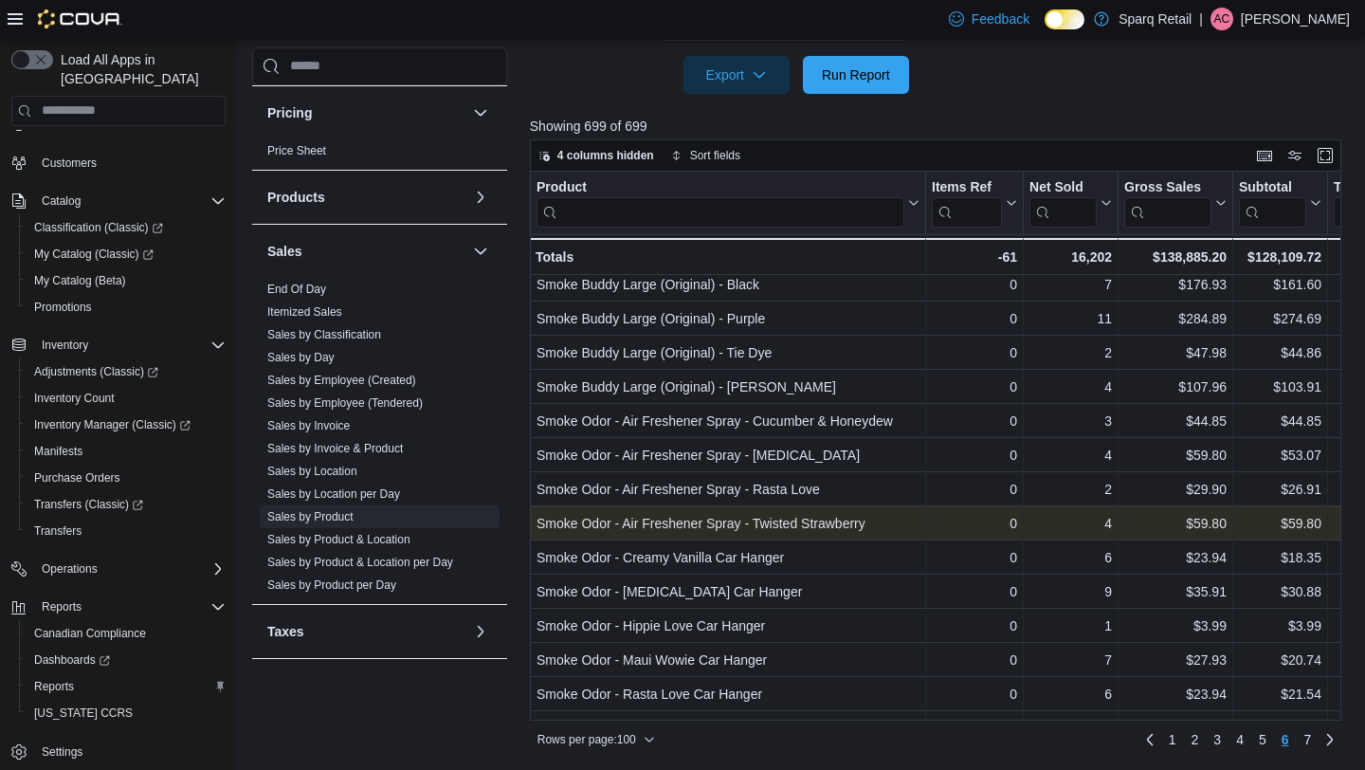
scroll to position [2966, 0]
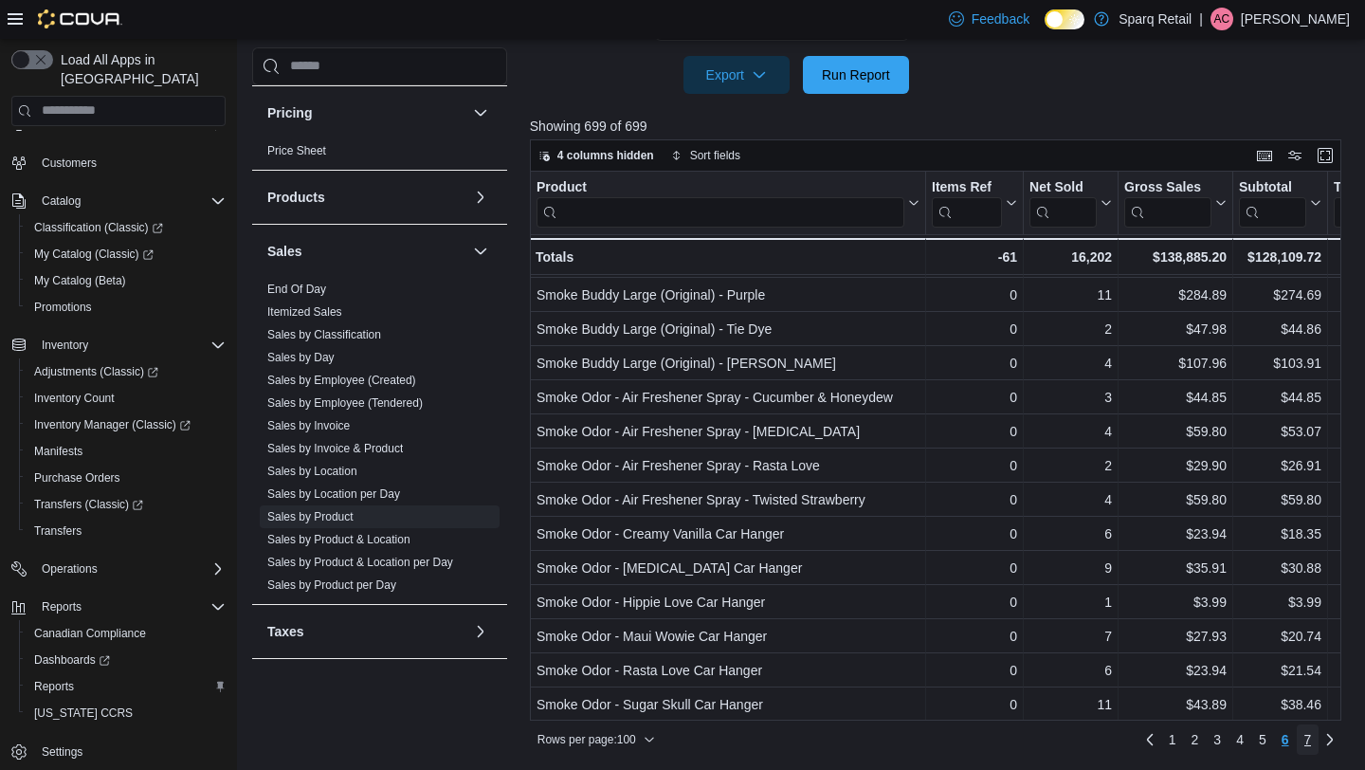
click at [1301, 737] on link "7" at bounding box center [1308, 739] width 23 height 30
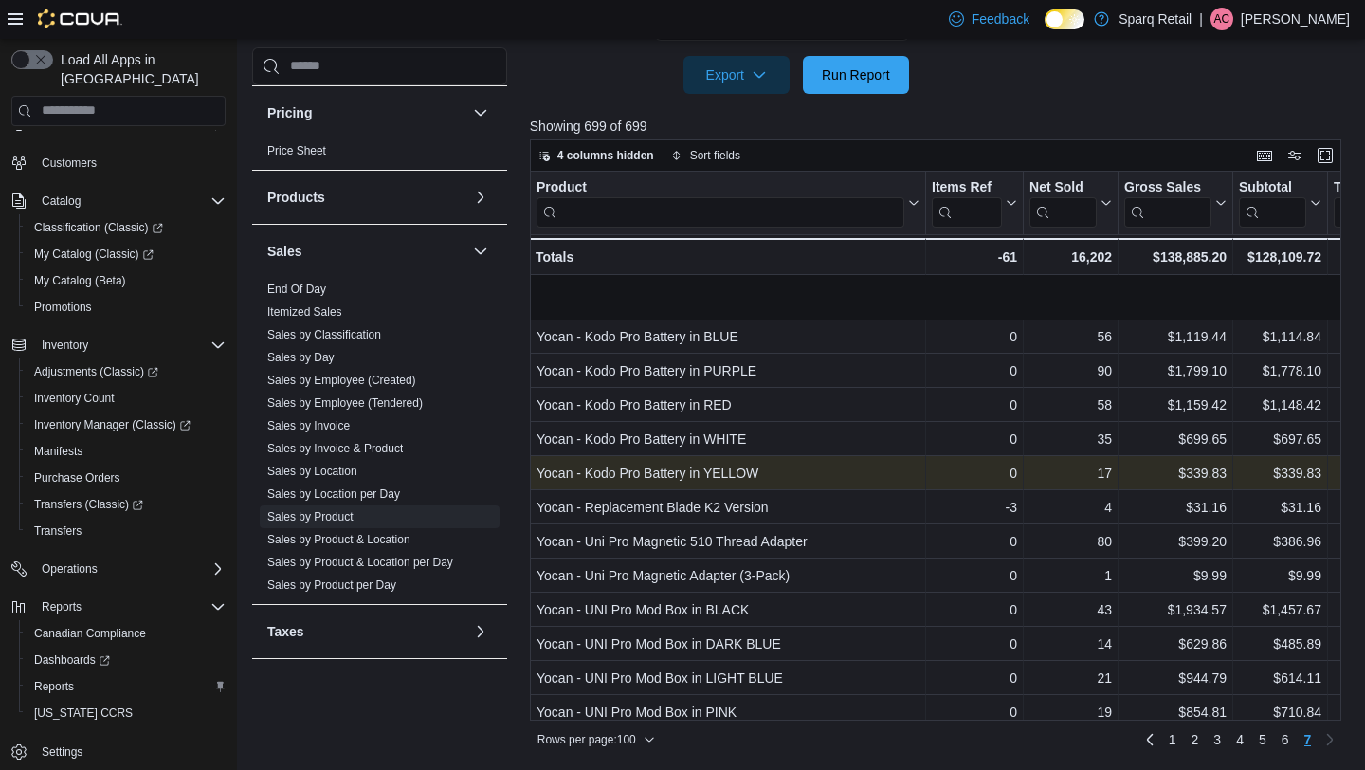
scroll to position [2932, 0]
